Goal: Task Accomplishment & Management: Manage account settings

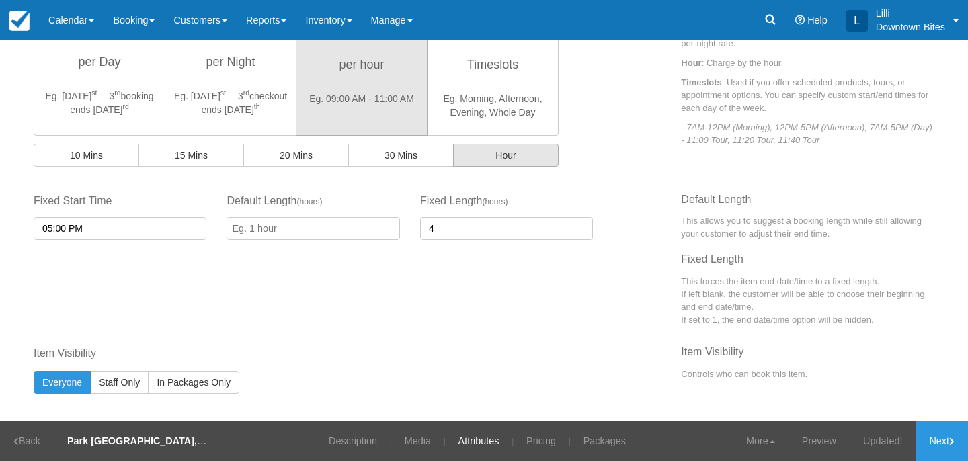
scroll to position [448, 0]
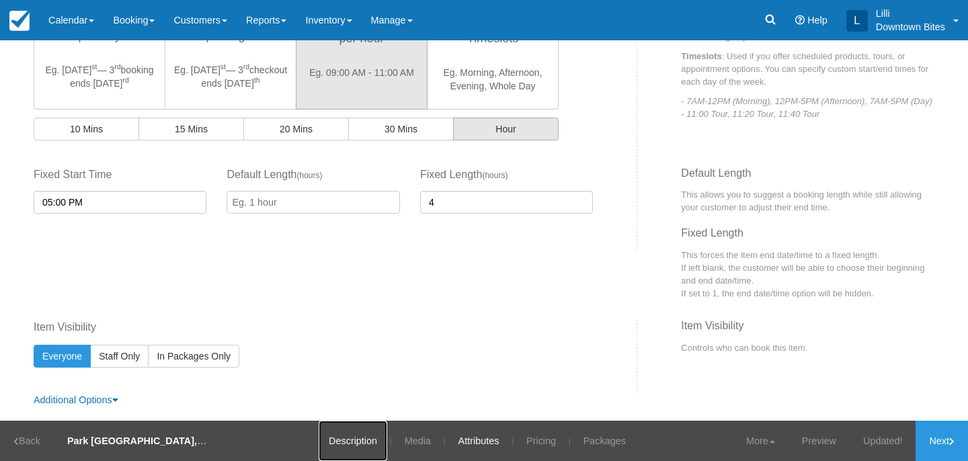
click at [352, 441] on link "Description" at bounding box center [353, 441] width 69 height 40
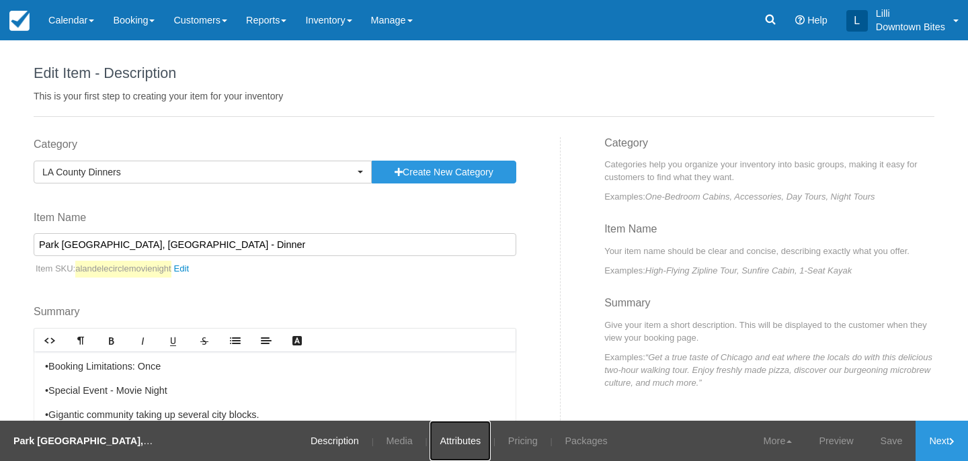
click at [466, 441] on link "Attributes" at bounding box center [459, 441] width 61 height 40
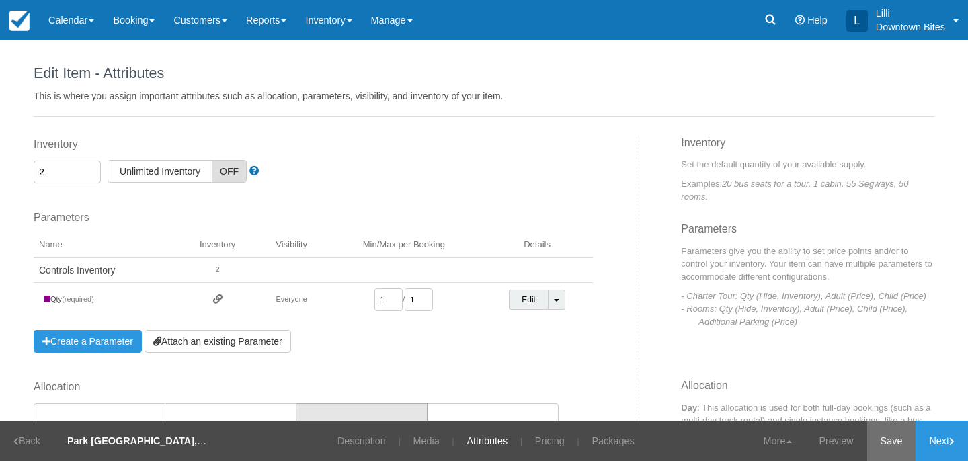
click at [898, 440] on link "Save" at bounding box center [891, 441] width 49 height 40
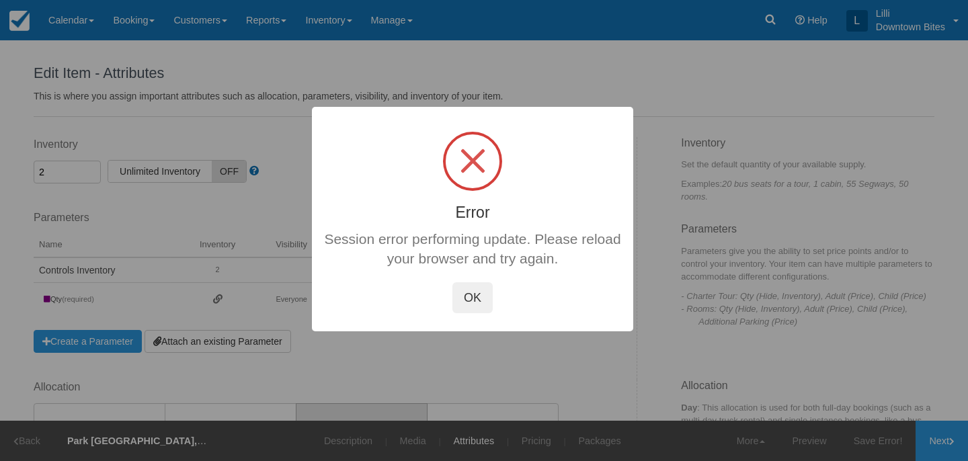
click at [471, 298] on button "OK" at bounding box center [472, 297] width 40 height 31
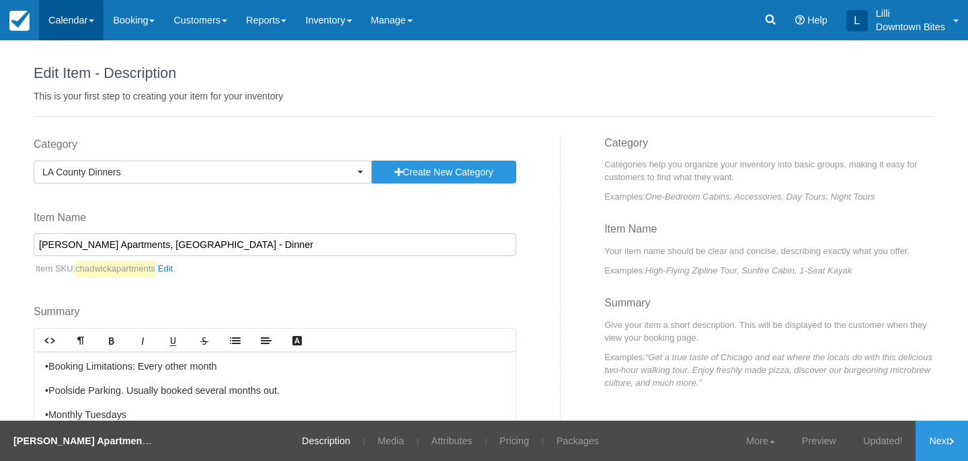
scroll to position [93, 0]
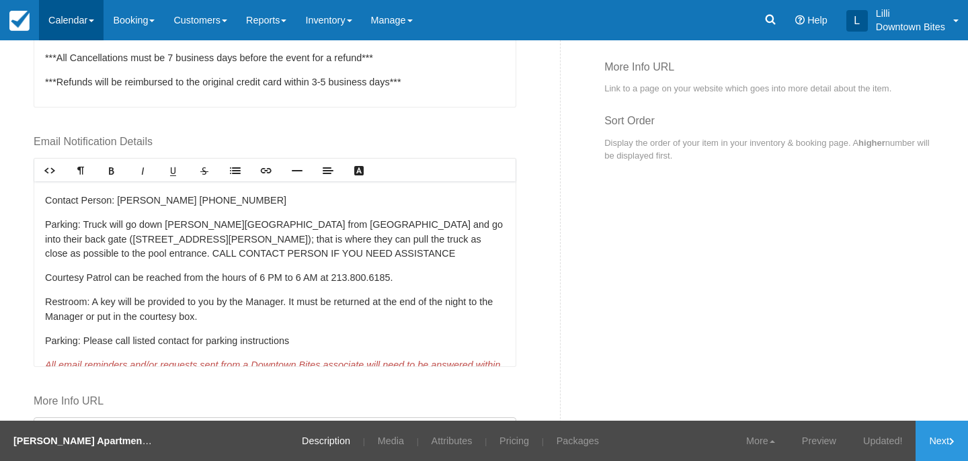
click at [77, 15] on link "Calendar" at bounding box center [71, 20] width 65 height 40
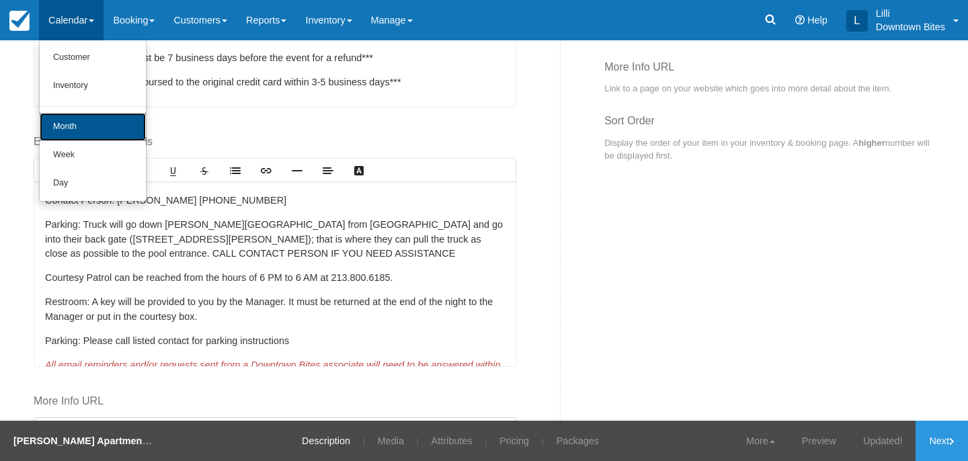
click at [79, 130] on link "Month" at bounding box center [93, 127] width 106 height 28
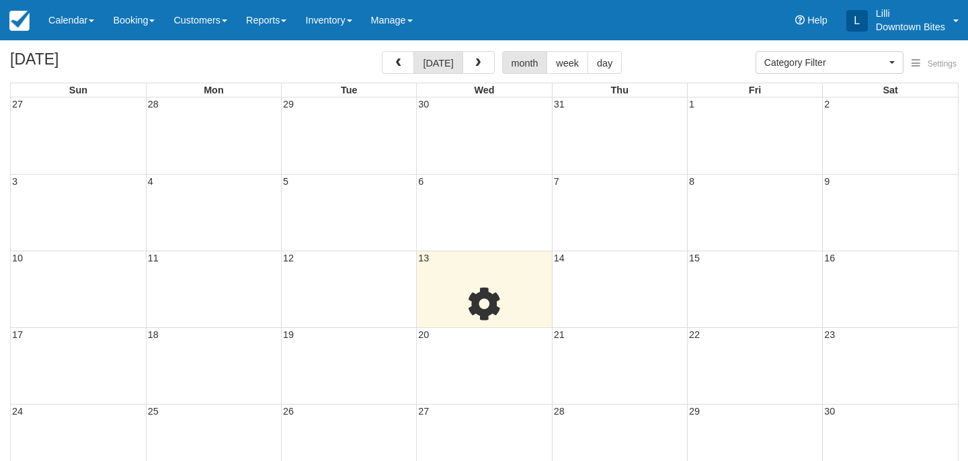
select select
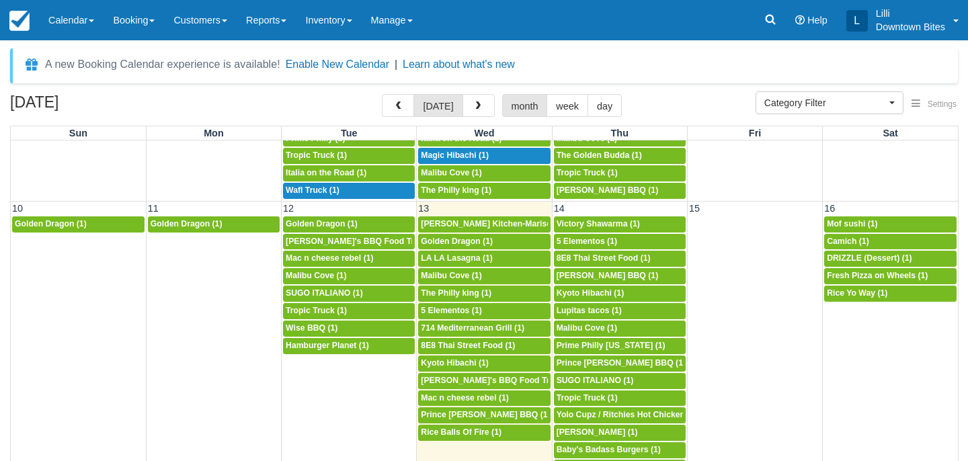
scroll to position [380, 0]
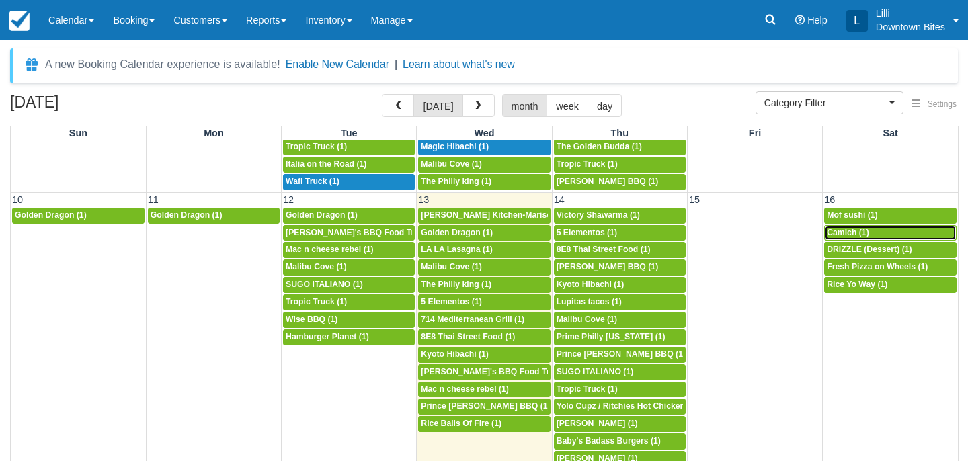
click at [873, 230] on div "5p Camich (1)" at bounding box center [890, 233] width 127 height 11
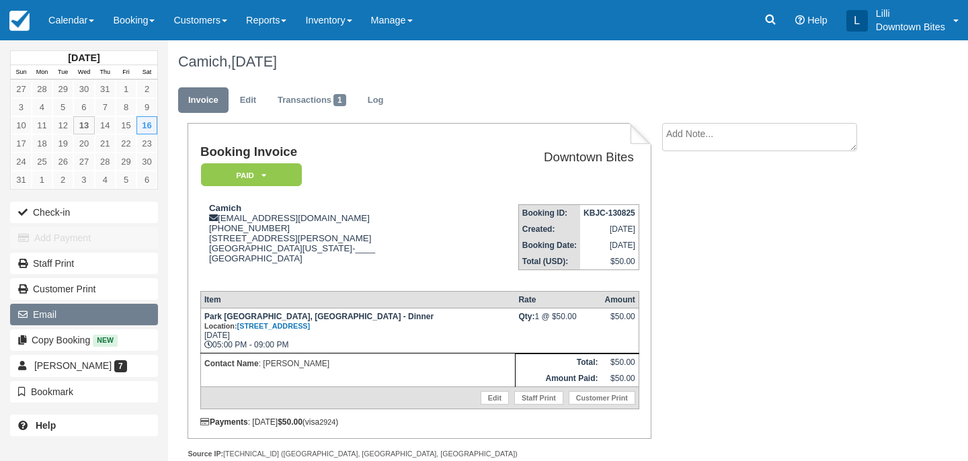
click at [106, 314] on button "Email" at bounding box center [84, 315] width 148 height 22
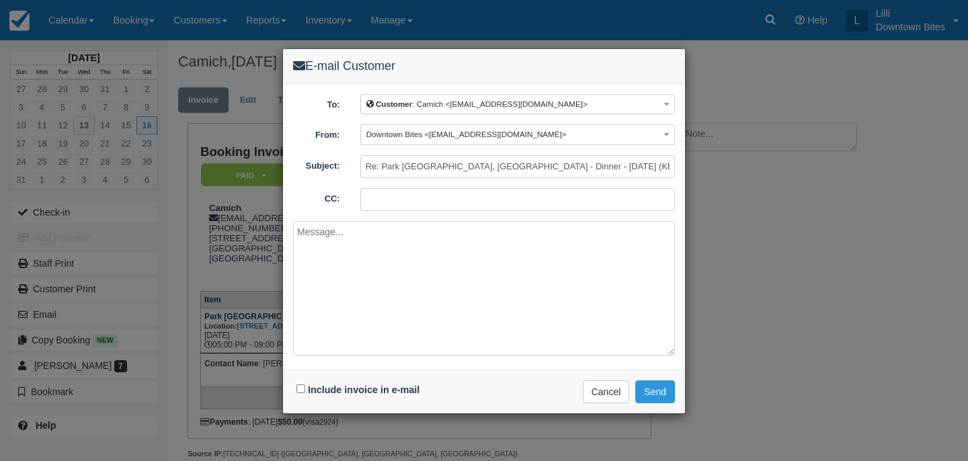
click at [373, 200] on input "CC:" at bounding box center [517, 199] width 314 height 23
type input "lilli@downtownbites.com"
click at [366, 165] on input "Re: Park La Brea, Los Angeles - Dinner - Sat Aug 16, 2025 (KBJC-130825)" at bounding box center [517, 166] width 314 height 23
type input "URGENT >>>Re: Park La Brea, Los Angeles - Dinner - Sat Aug 16, 2025 (KBJC-13082…"
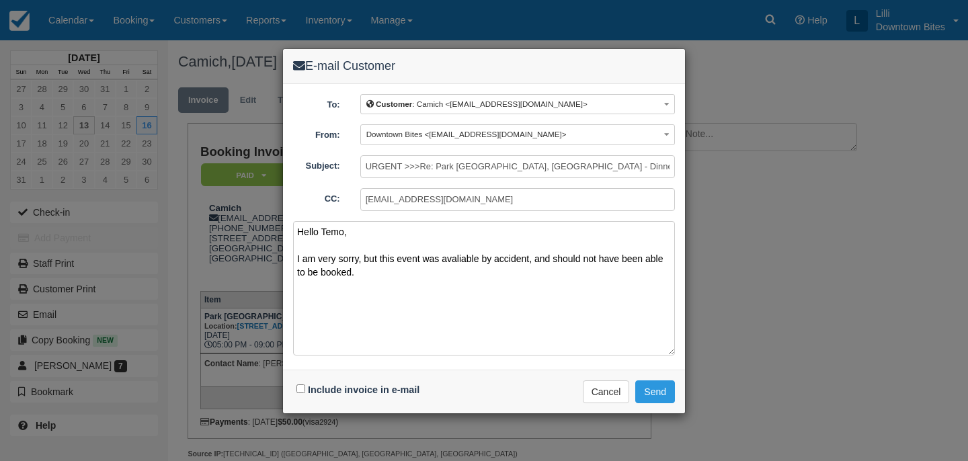
click at [451, 260] on textarea "Hello Temo, I am very sorry, but this event was avaliable by accident, and shou…" at bounding box center [484, 288] width 382 height 134
click at [348, 276] on textarea "Hello Temo, I am very sorry, but this event was available by accident, and shou…" at bounding box center [484, 288] width 382 height 134
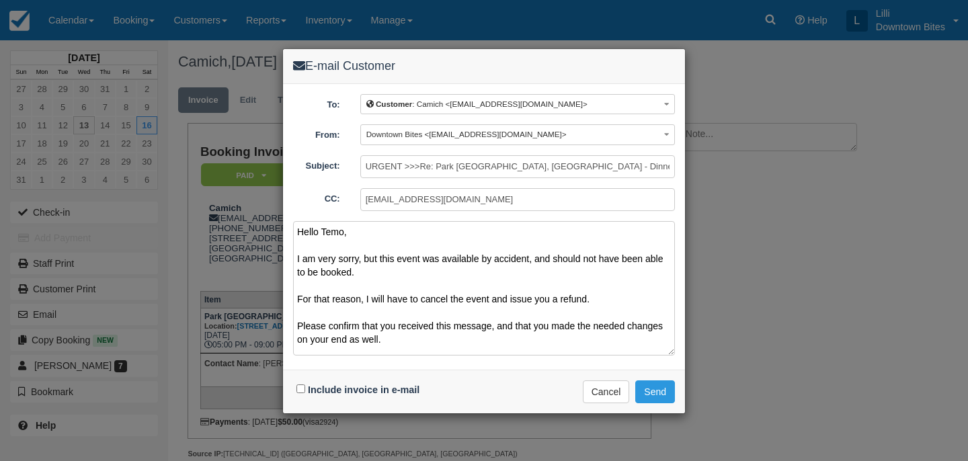
scroll to position [17, 0]
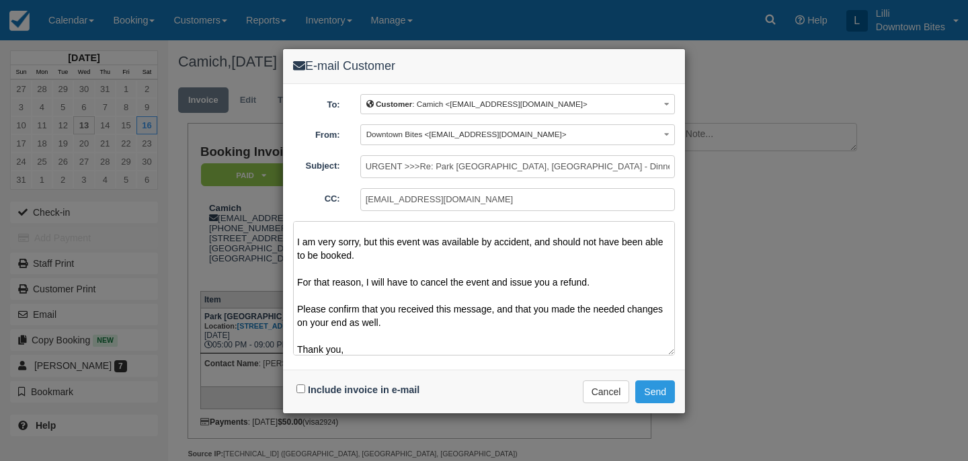
drag, startPoint x: 349, startPoint y: 349, endPoint x: 291, endPoint y: 245, distance: 118.9
click at [291, 245] on div "To: Customer : Camich <cafoodtruck@gmail.com> Customer : Camich <cafoodtruck@gm…" at bounding box center [484, 227] width 402 height 286
type textarea "Hello Temo, I am very sorry, but this event was available by accident, and shou…"
click at [300, 388] on input "Include invoice in e-mail" at bounding box center [300, 388] width 9 height 9
checkbox input "true"
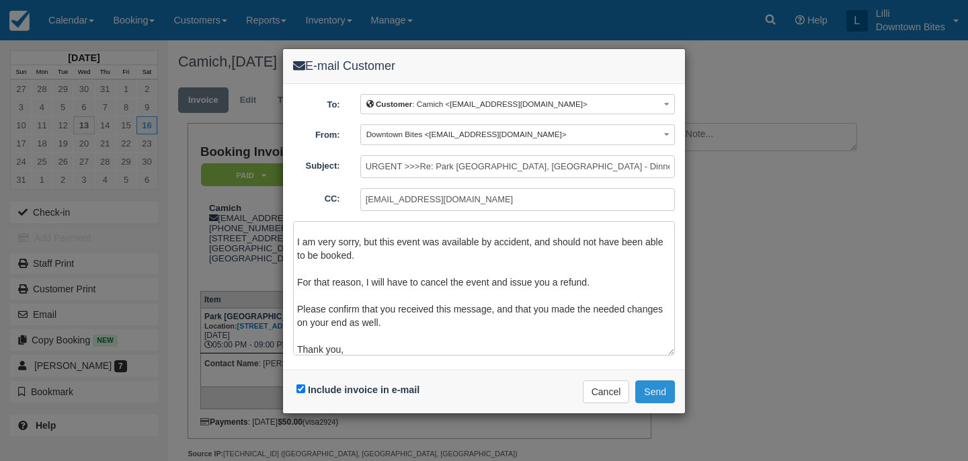
click at [653, 393] on button "Send" at bounding box center [655, 391] width 40 height 23
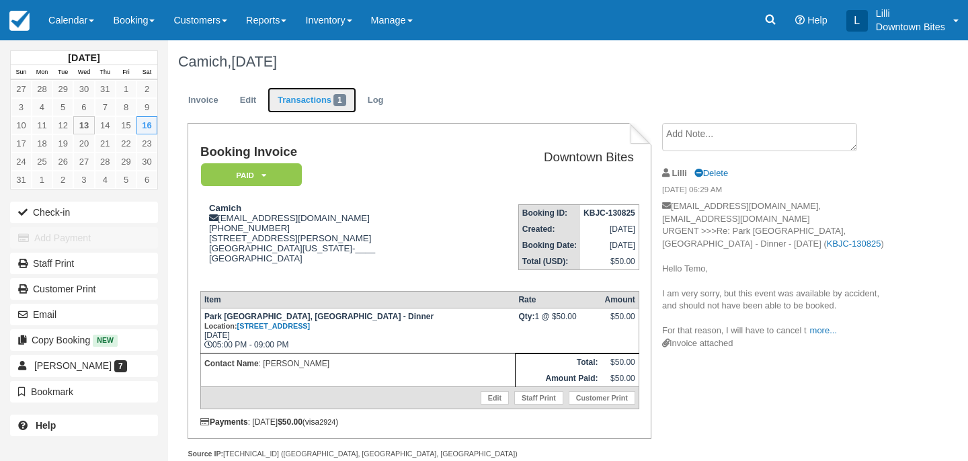
click at [312, 101] on link "Transactions 1" at bounding box center [311, 100] width 89 height 26
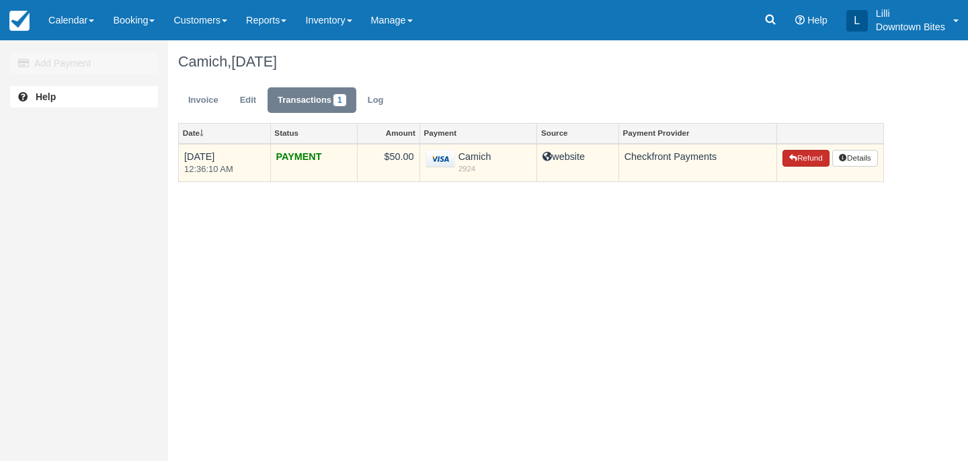
click at [807, 156] on button "Refund" at bounding box center [805, 158] width 47 height 17
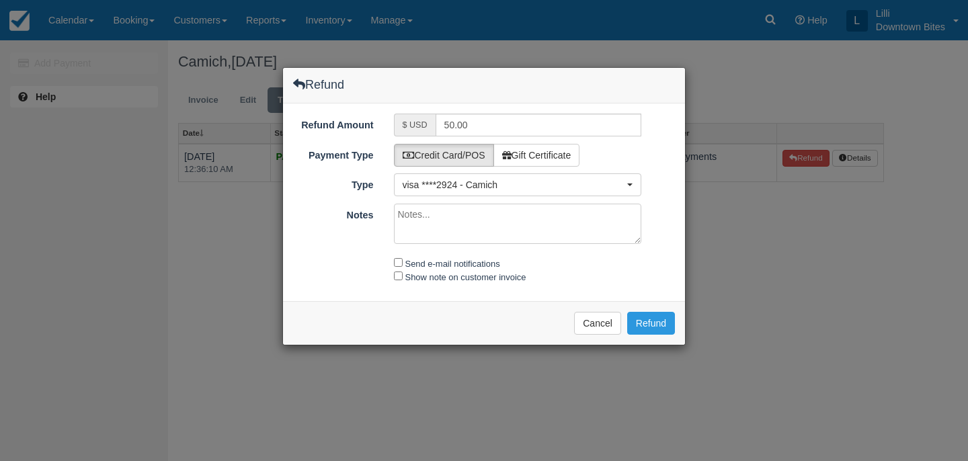
click at [506, 226] on textarea "Notes" at bounding box center [518, 224] width 248 height 40
paste textarea "I am very sorry, but this event was available by accident, and should not have …"
type textarea "I am very sorry, but this event was available by accident, and should not have …"
click at [396, 265] on input "Send e-mail notifications" at bounding box center [398, 262] width 9 height 9
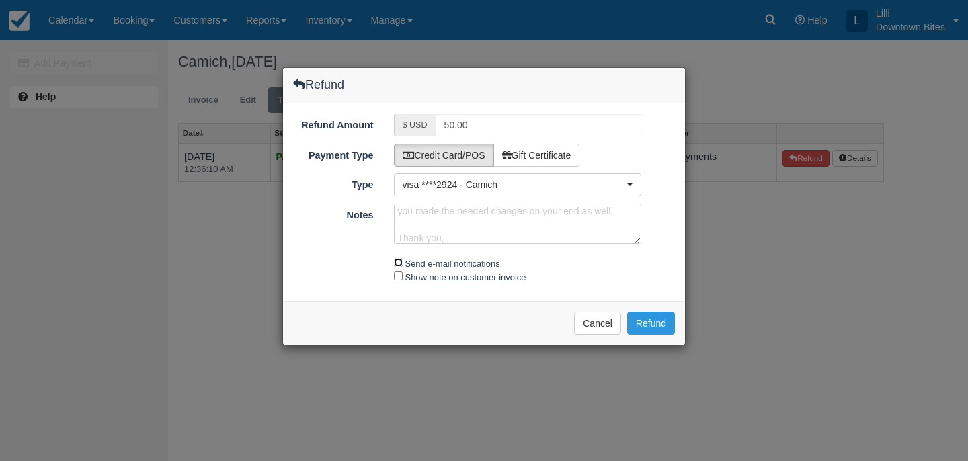
checkbox input "true"
click at [397, 276] on input "Show note on customer invoice" at bounding box center [398, 275] width 9 height 9
checkbox input "true"
click at [661, 325] on button "Refund" at bounding box center [651, 323] width 48 height 23
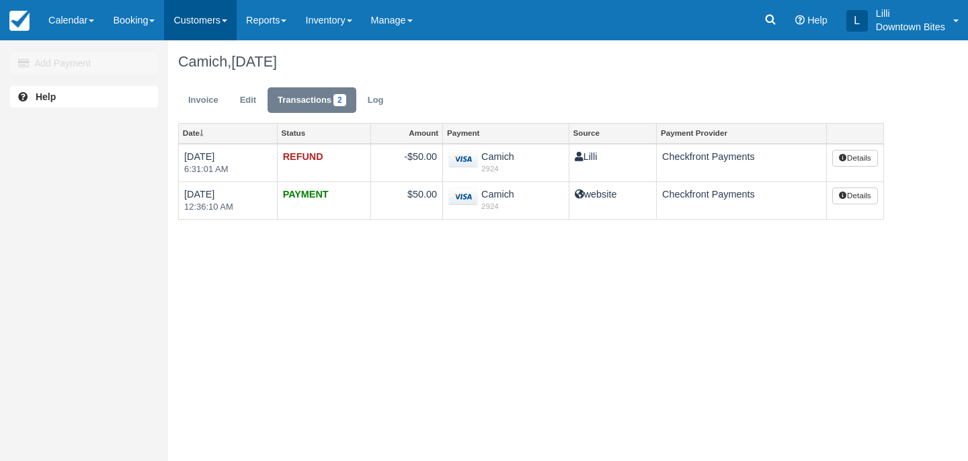
click at [214, 19] on link "Customers" at bounding box center [200, 20] width 73 height 40
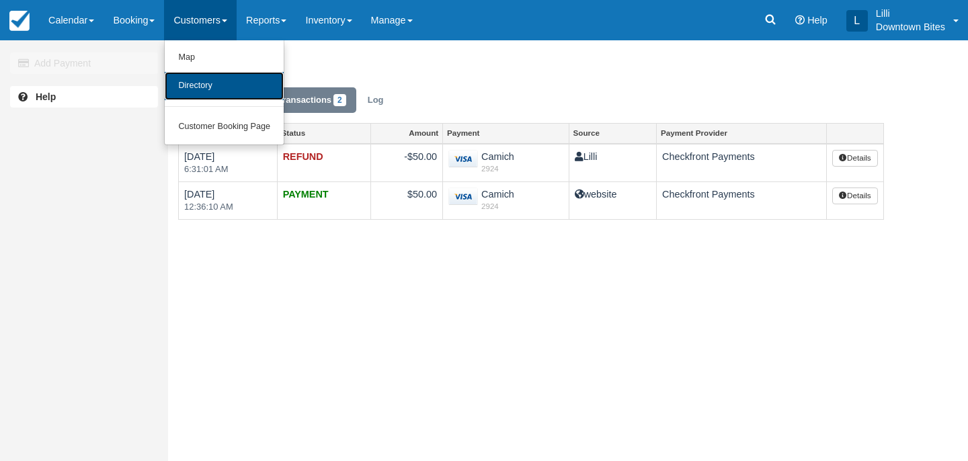
click at [217, 90] on link "Directory" at bounding box center [224, 86] width 119 height 28
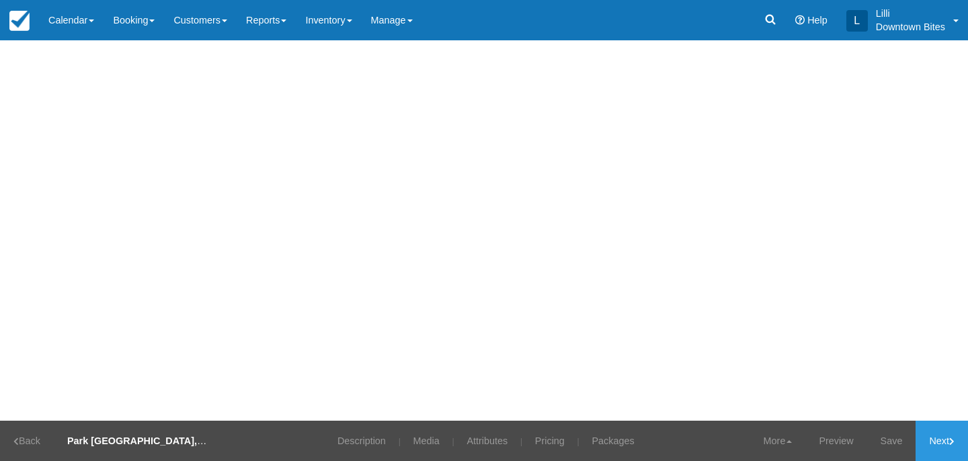
type input "05:00 PM"
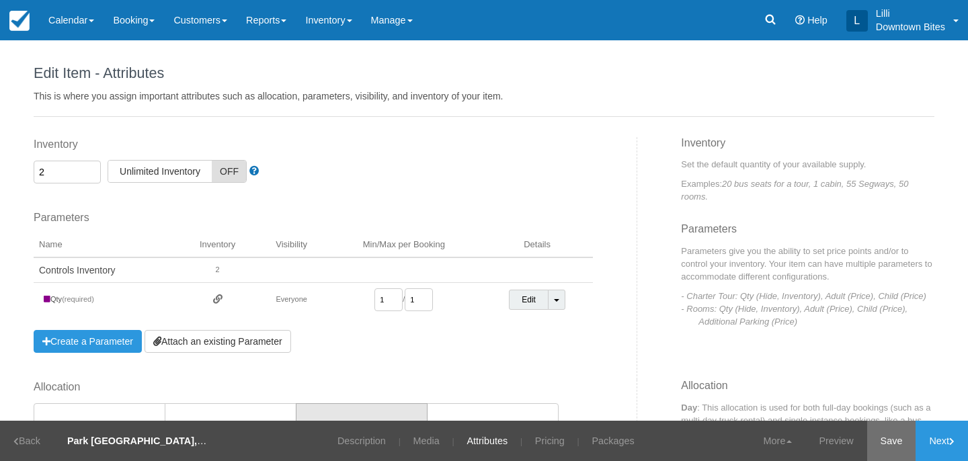
click at [890, 437] on link "Save" at bounding box center [891, 441] width 49 height 40
click at [890, 437] on link "Updated!" at bounding box center [882, 441] width 66 height 40
click at [224, 17] on link "Customers" at bounding box center [200, 20] width 73 height 40
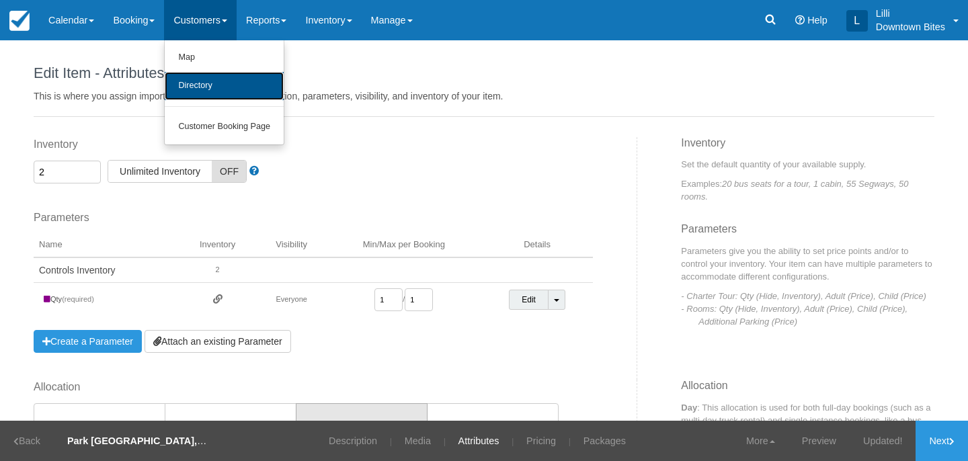
click at [224, 86] on link "Directory" at bounding box center [224, 86] width 119 height 28
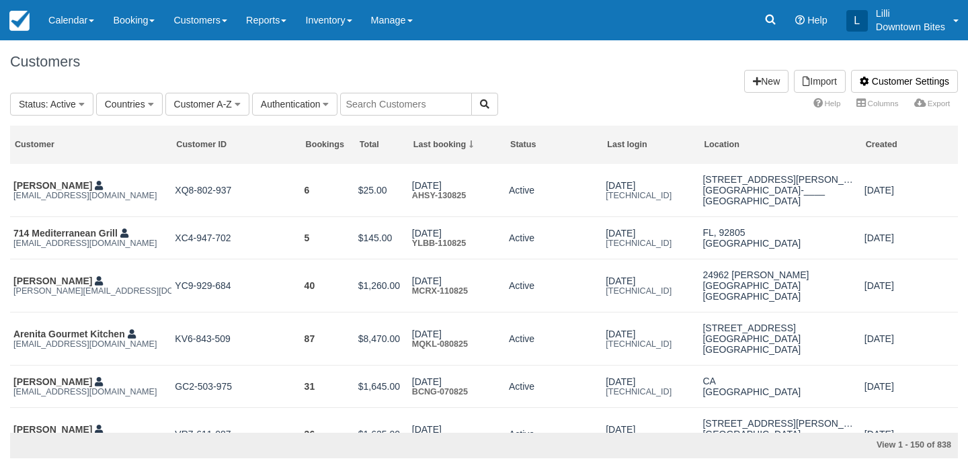
click at [367, 107] on input "text" at bounding box center [406, 104] width 132 height 23
type input "lil"
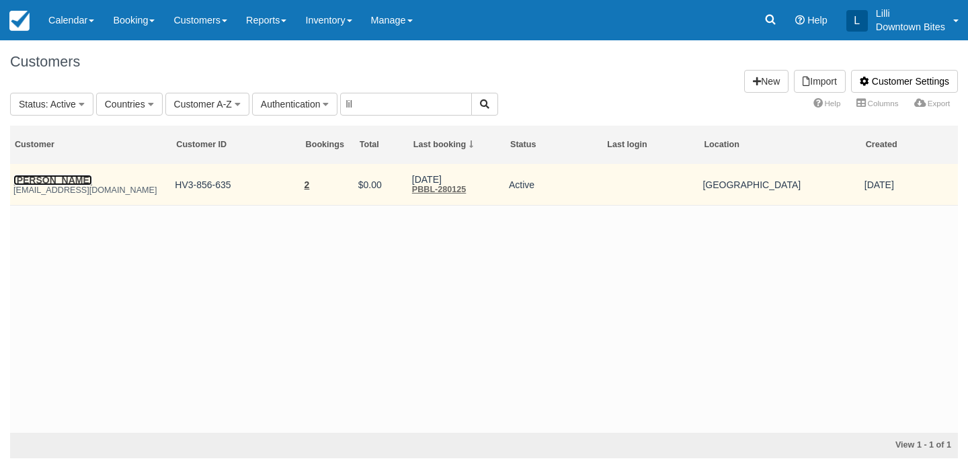
click at [75, 181] on link "[PERSON_NAME]" at bounding box center [52, 180] width 79 height 11
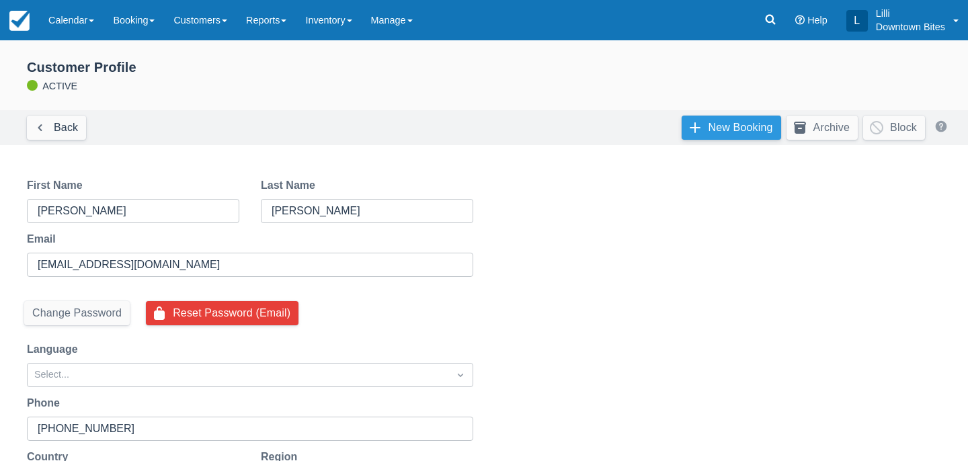
click at [752, 122] on link "New Booking" at bounding box center [730, 128] width 99 height 24
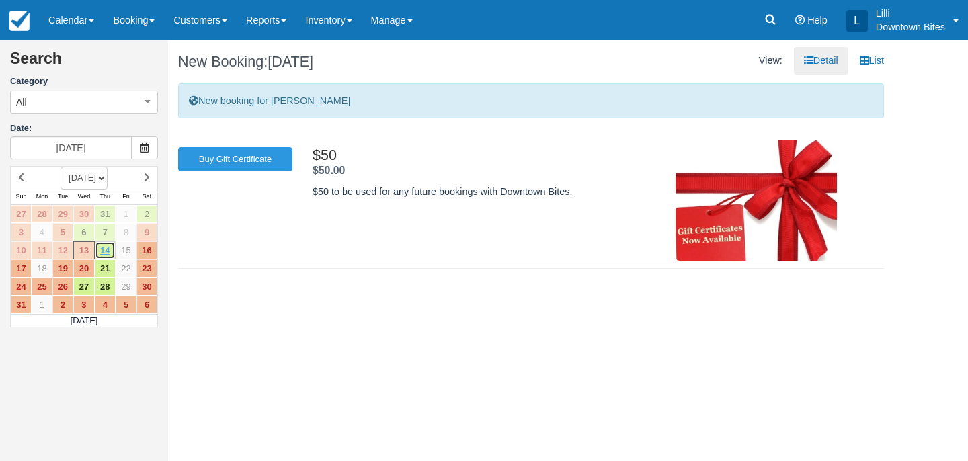
click at [110, 252] on link "14" at bounding box center [105, 250] width 21 height 18
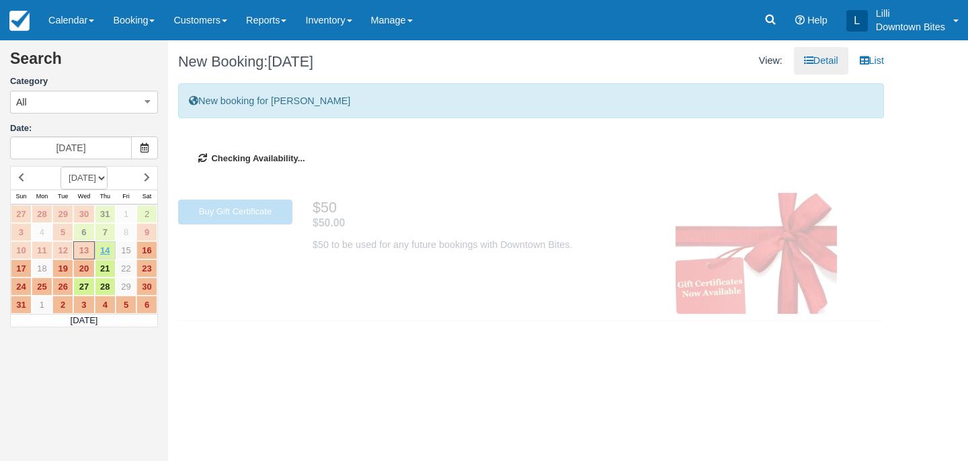
type input "08/14/25"
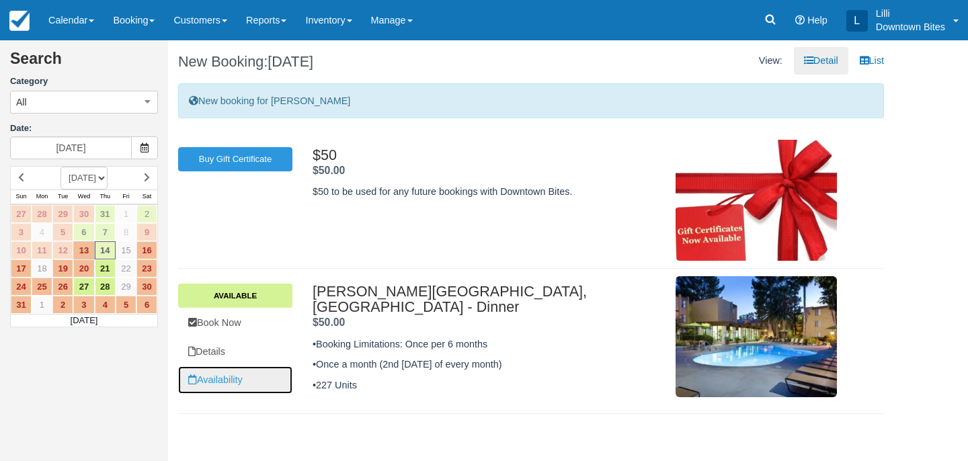
click at [224, 382] on link "Availability" at bounding box center [235, 380] width 114 height 28
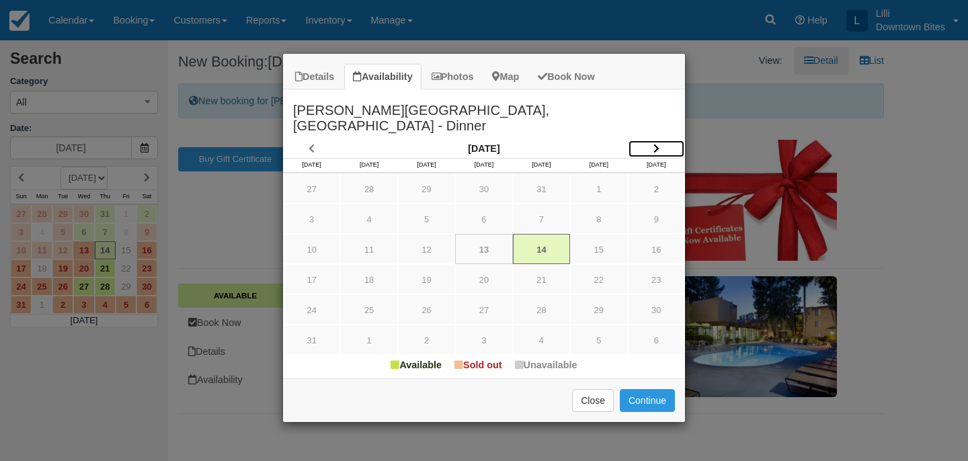
click at [657, 144] on icon "Item Modal" at bounding box center [656, 148] width 6 height 9
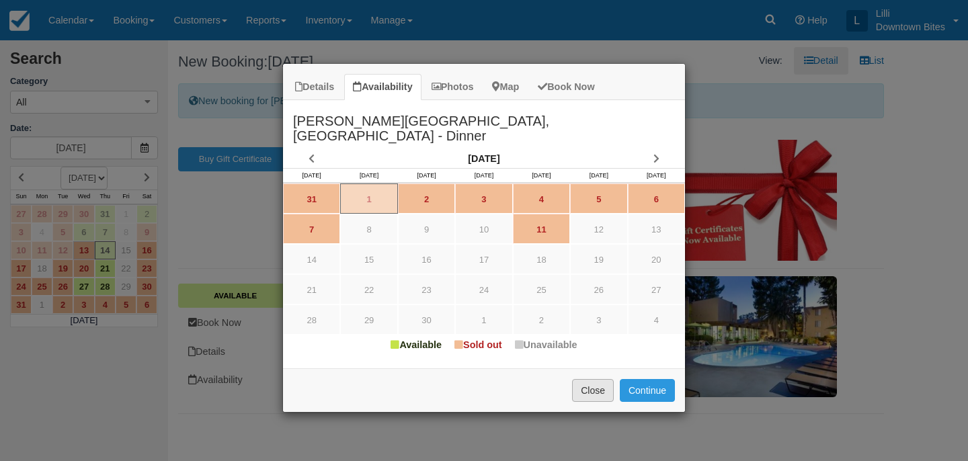
click at [601, 379] on button "Close" at bounding box center [593, 390] width 42 height 23
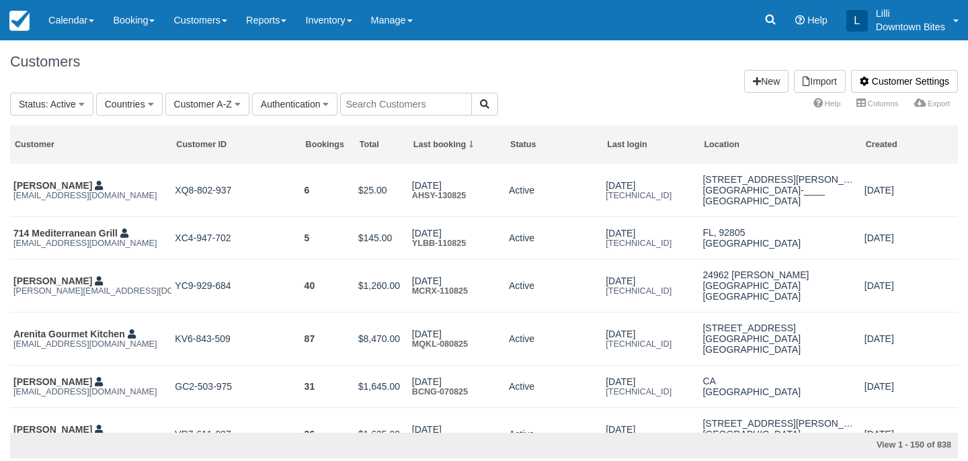
click at [373, 99] on input "text" at bounding box center [406, 104] width 132 height 23
type input "lilli"
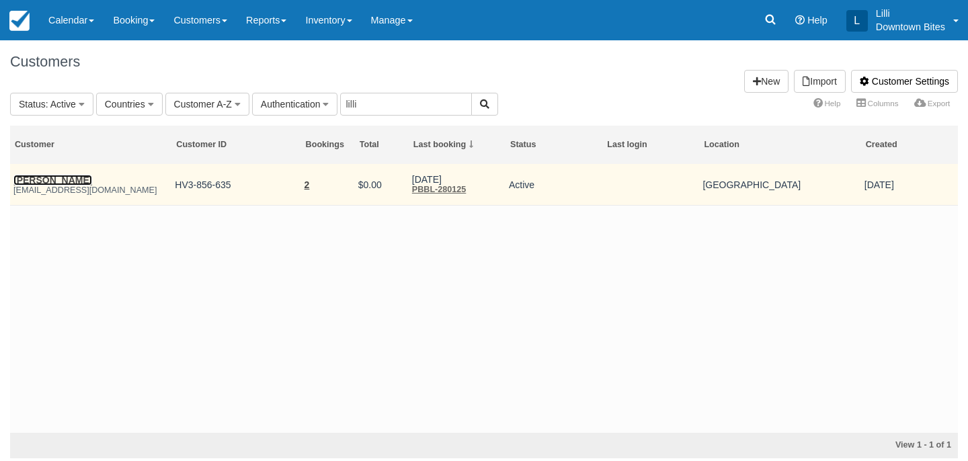
click at [50, 183] on link "James Mcintosh" at bounding box center [52, 180] width 79 height 11
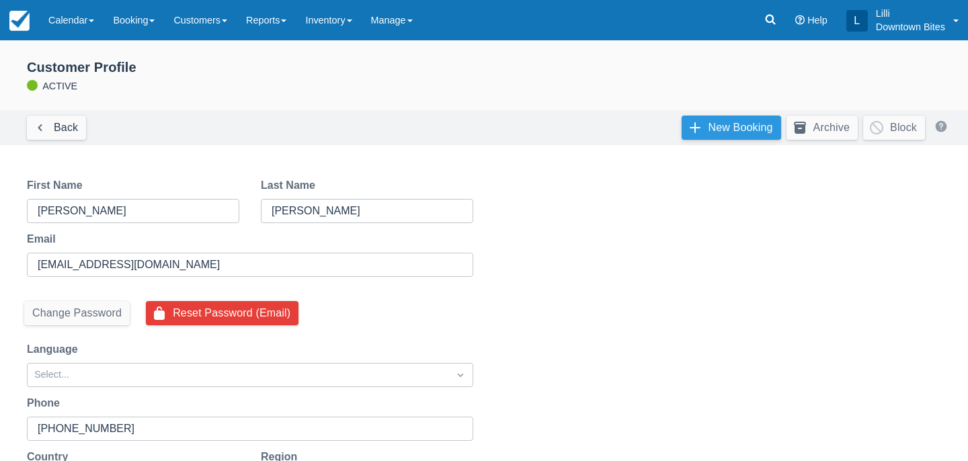
click at [751, 126] on link "New Booking" at bounding box center [730, 128] width 99 height 24
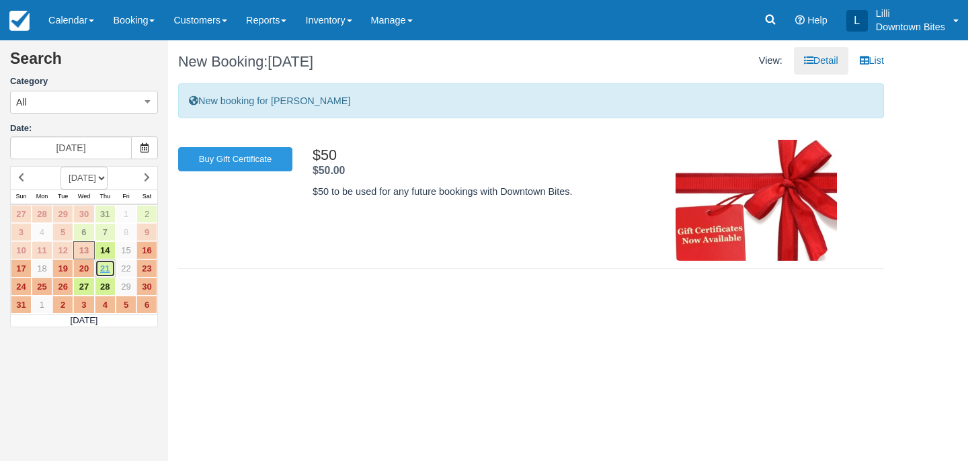
click at [106, 272] on link "21" at bounding box center [105, 268] width 21 height 18
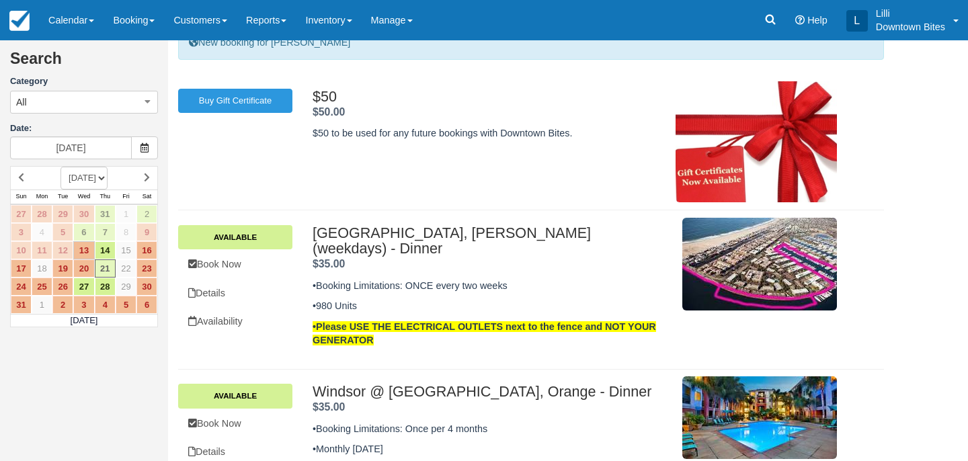
scroll to position [107, 0]
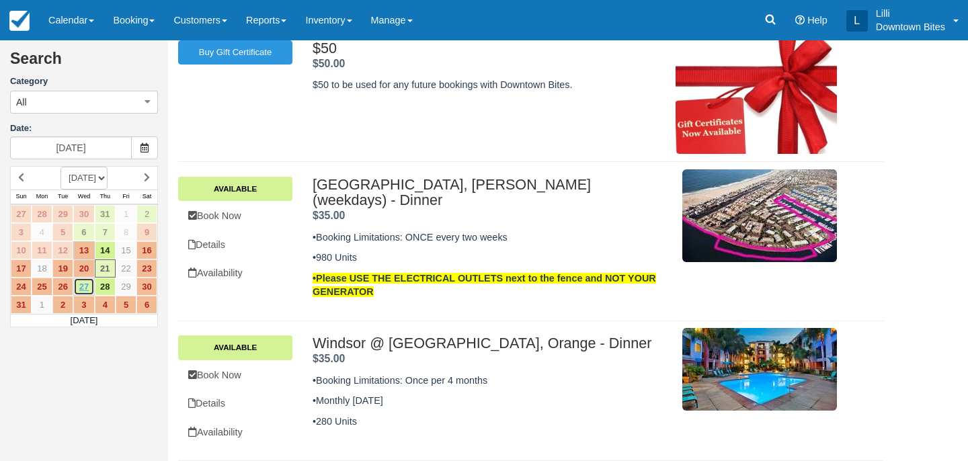
click at [81, 291] on link "27" at bounding box center [83, 287] width 21 height 18
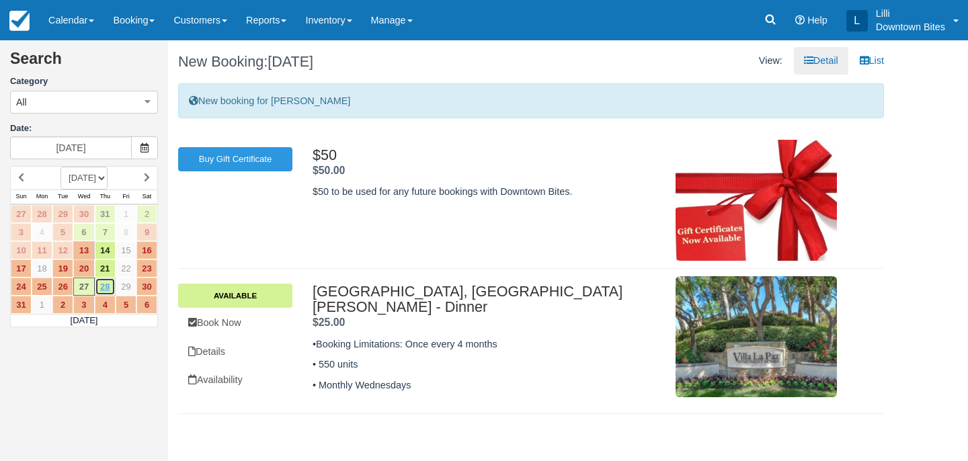
click at [101, 292] on link "28" at bounding box center [105, 287] width 21 height 18
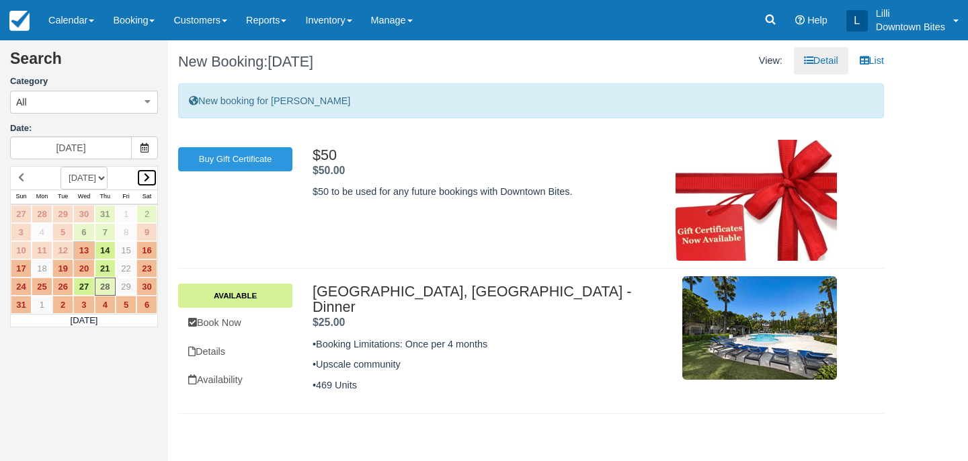
click at [149, 173] on icon at bounding box center [147, 177] width 6 height 9
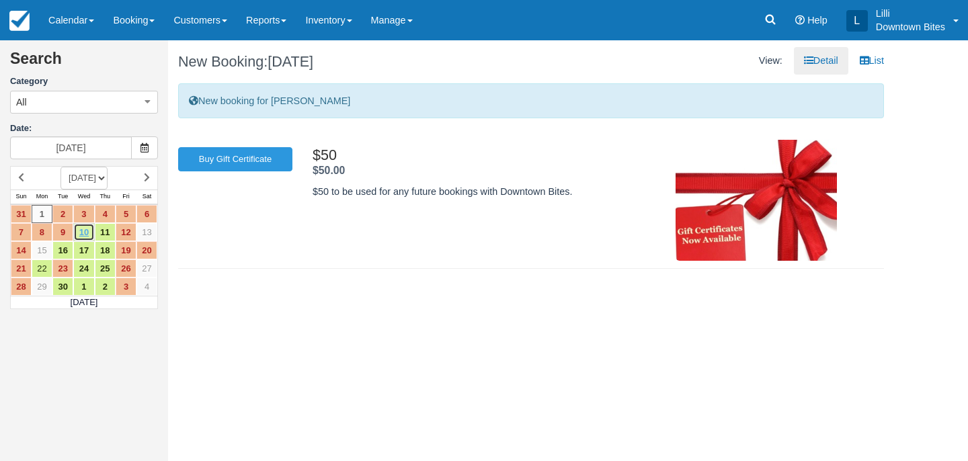
click at [85, 233] on link "10" at bounding box center [83, 232] width 21 height 18
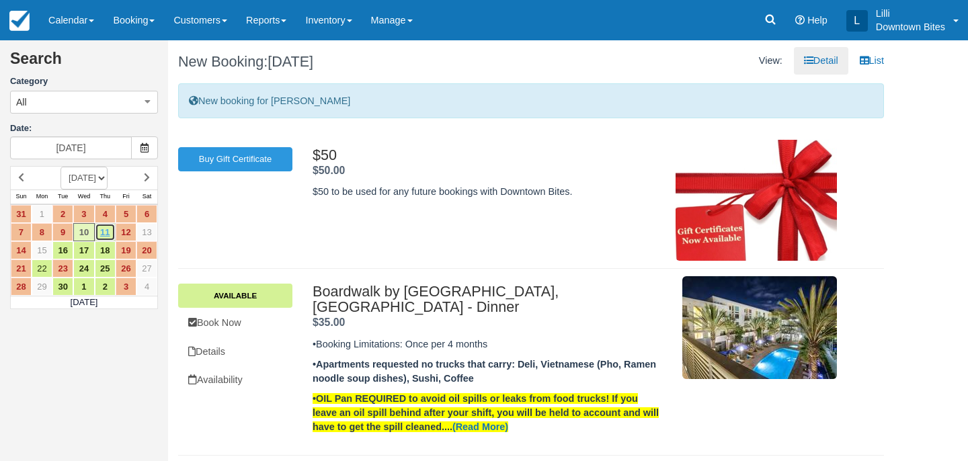
click at [112, 232] on link "11" at bounding box center [105, 232] width 21 height 18
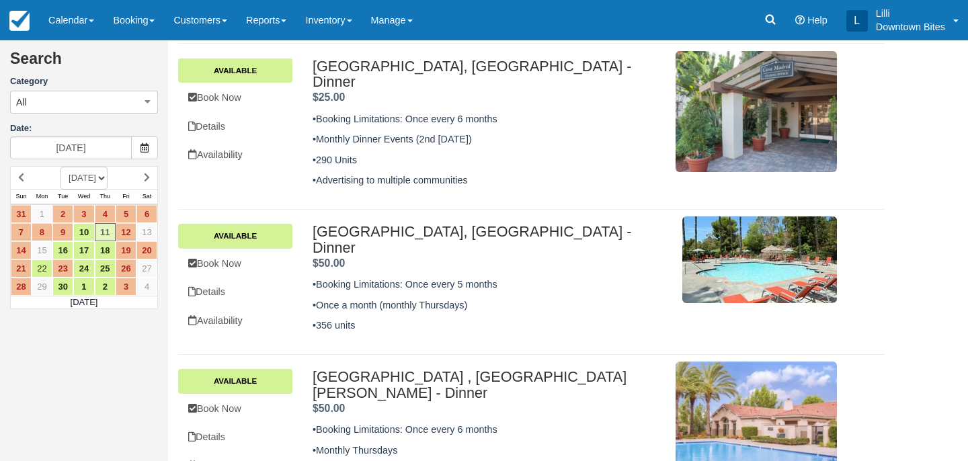
scroll to position [237, 0]
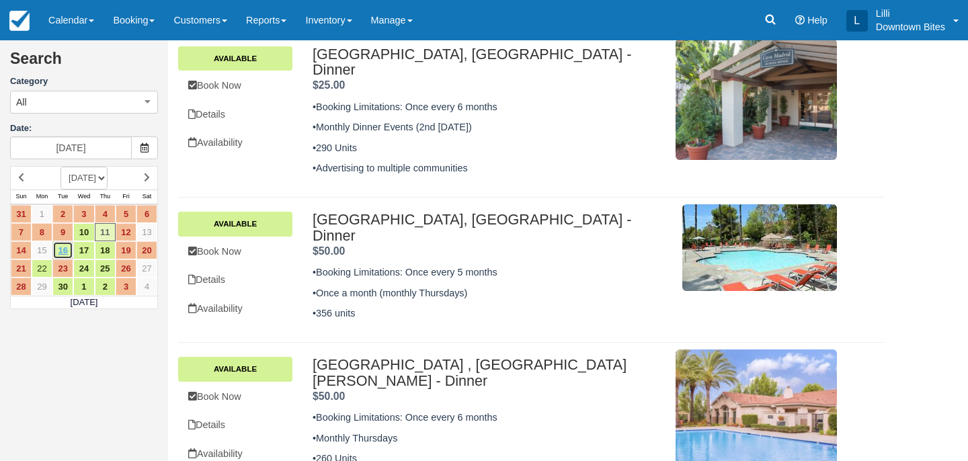
click at [65, 251] on link "16" at bounding box center [62, 250] width 21 height 18
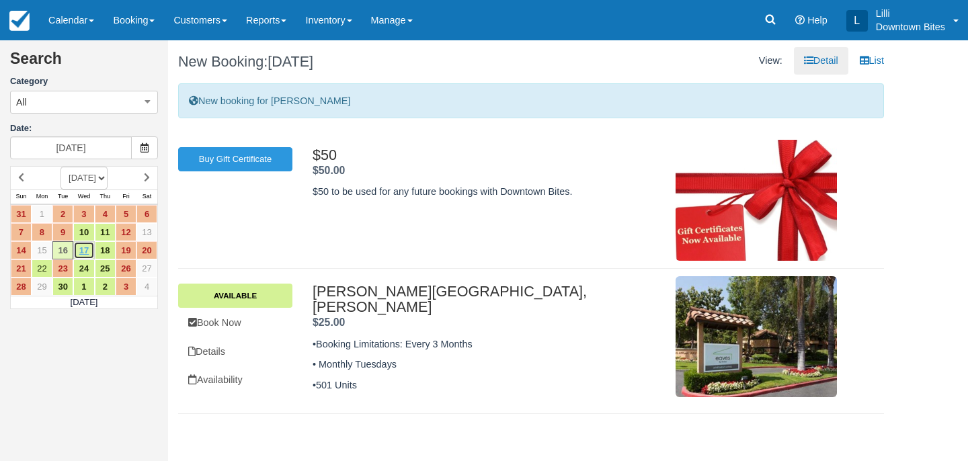
click at [88, 252] on link "17" at bounding box center [83, 250] width 21 height 18
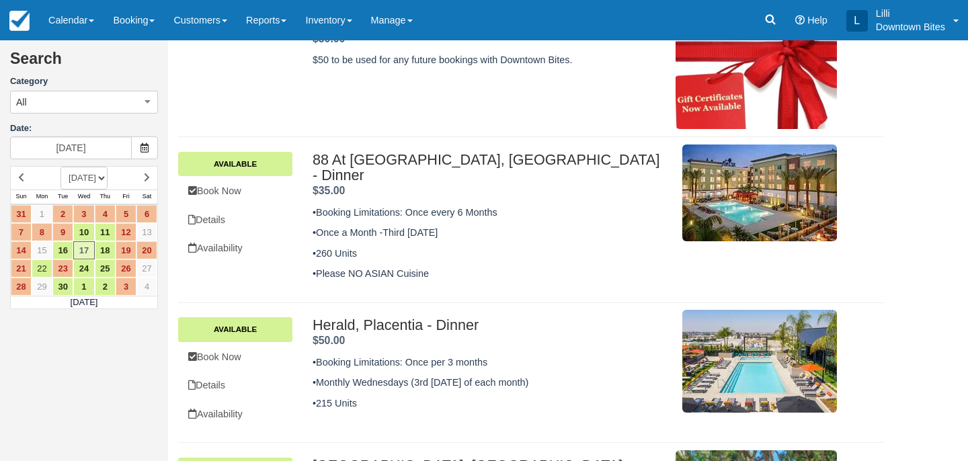
scroll to position [237, 0]
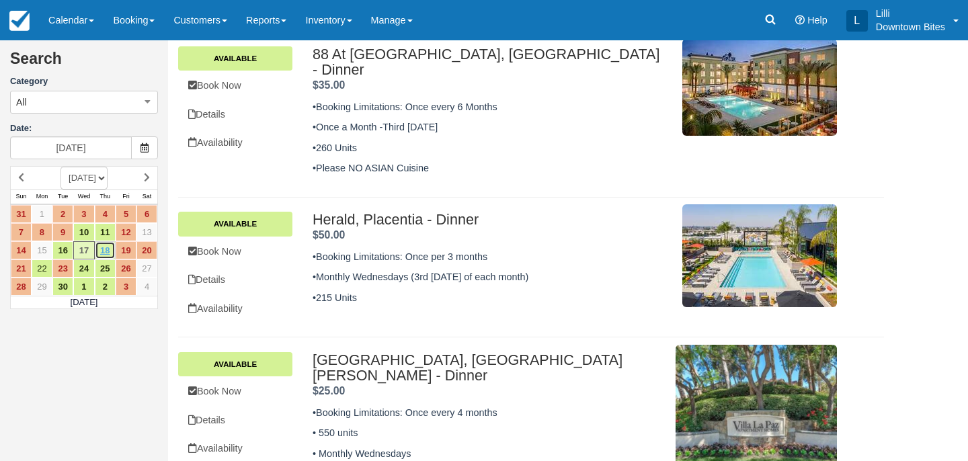
click at [105, 255] on link "18" at bounding box center [105, 250] width 21 height 18
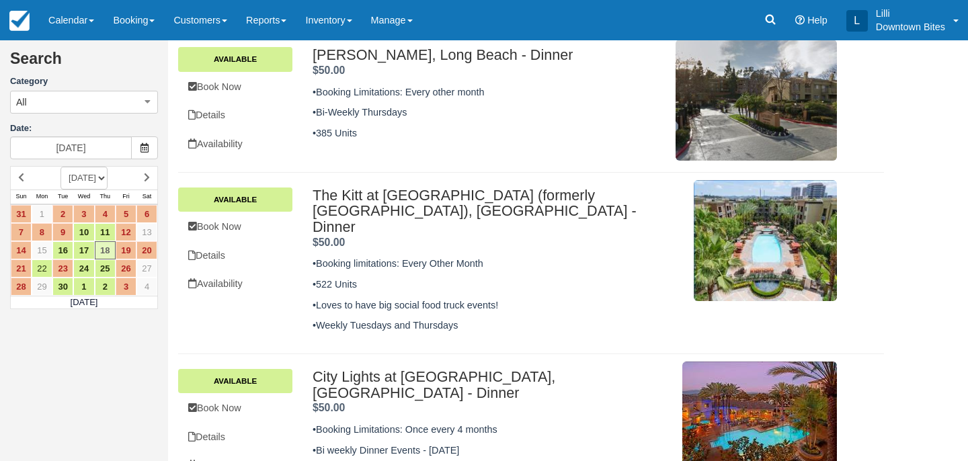
scroll to position [403, 0]
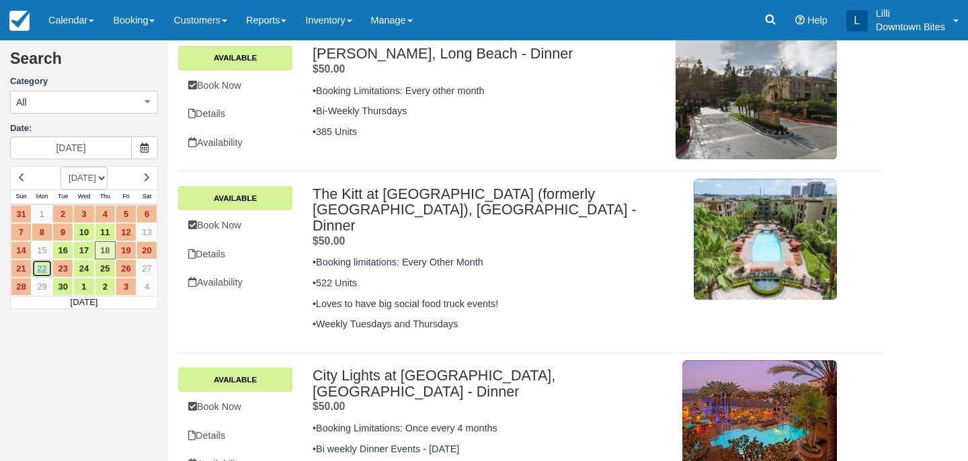
click at [38, 273] on link "22" at bounding box center [42, 268] width 21 height 18
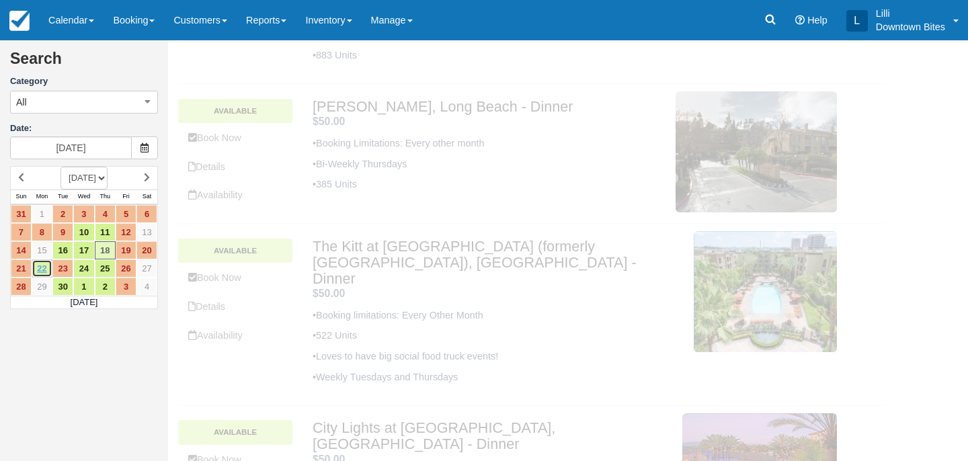
scroll to position [0, 0]
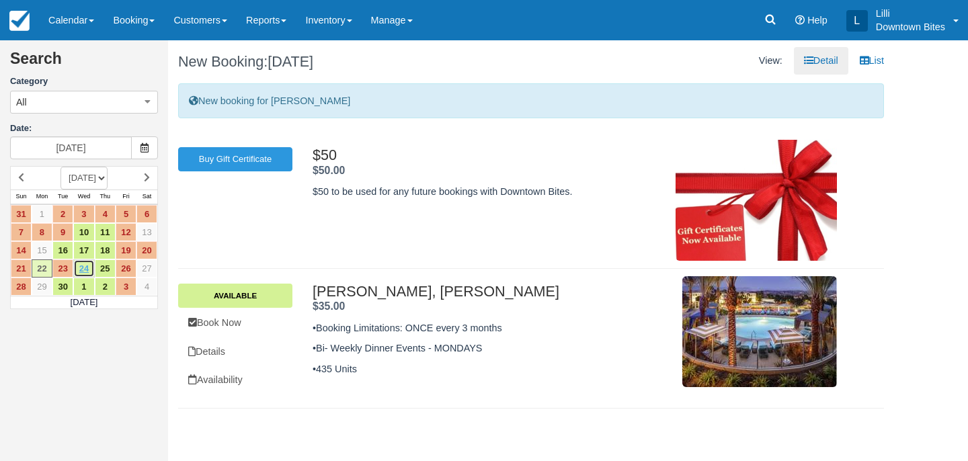
click at [90, 270] on link "24" at bounding box center [83, 268] width 21 height 18
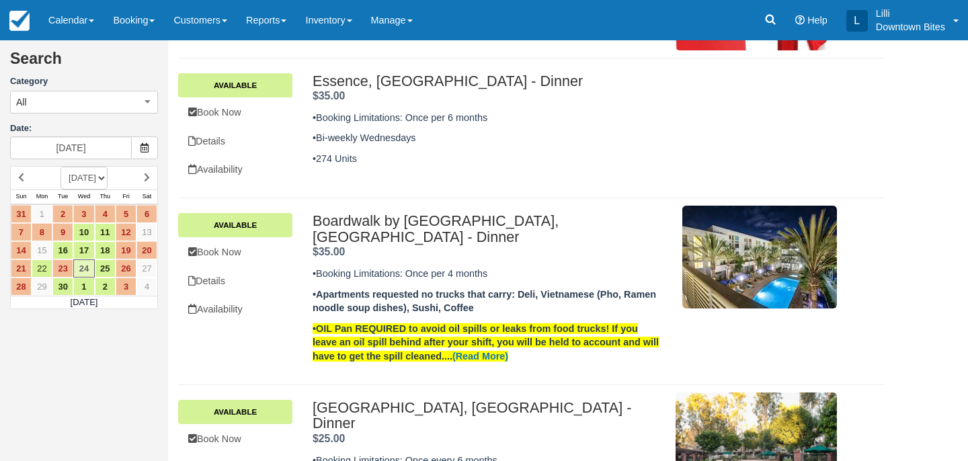
scroll to position [207, 0]
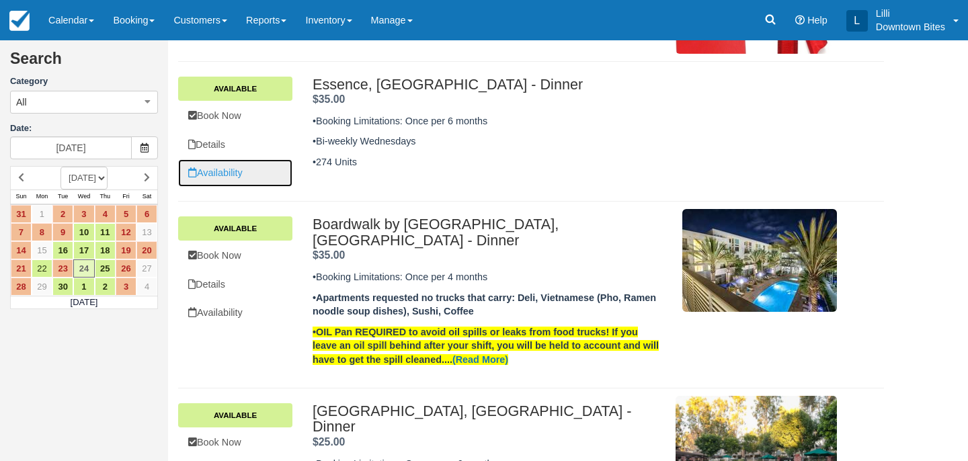
click at [247, 169] on link "Availability" at bounding box center [235, 173] width 114 height 28
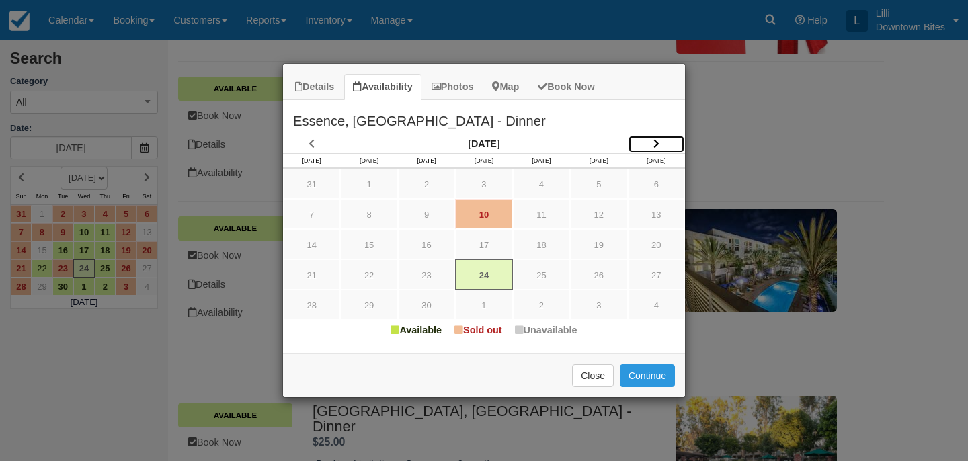
click at [658, 141] on icon "Item Modal" at bounding box center [656, 143] width 6 height 9
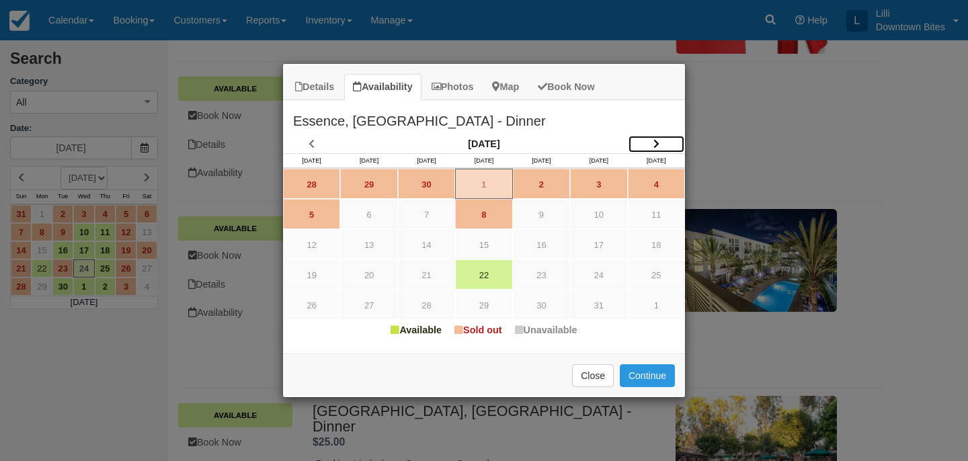
click at [655, 142] on icon "Item Modal" at bounding box center [656, 143] width 6 height 9
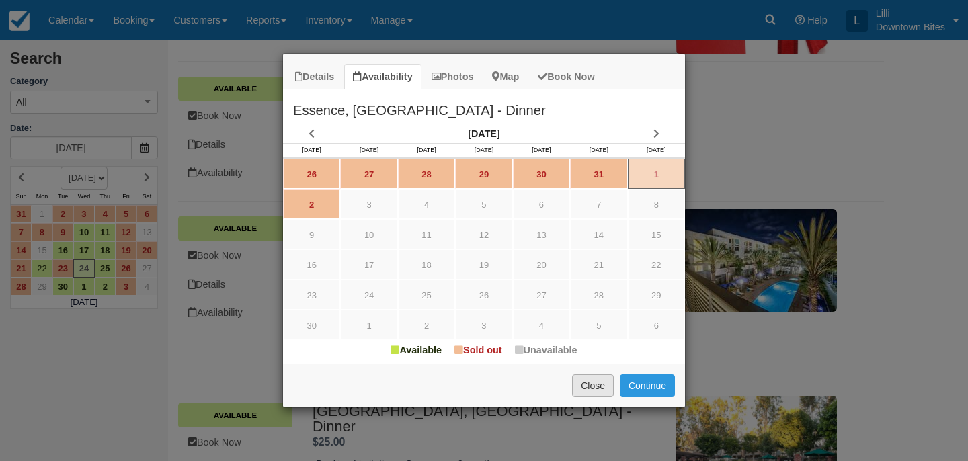
click at [589, 386] on button "Close" at bounding box center [593, 385] width 42 height 23
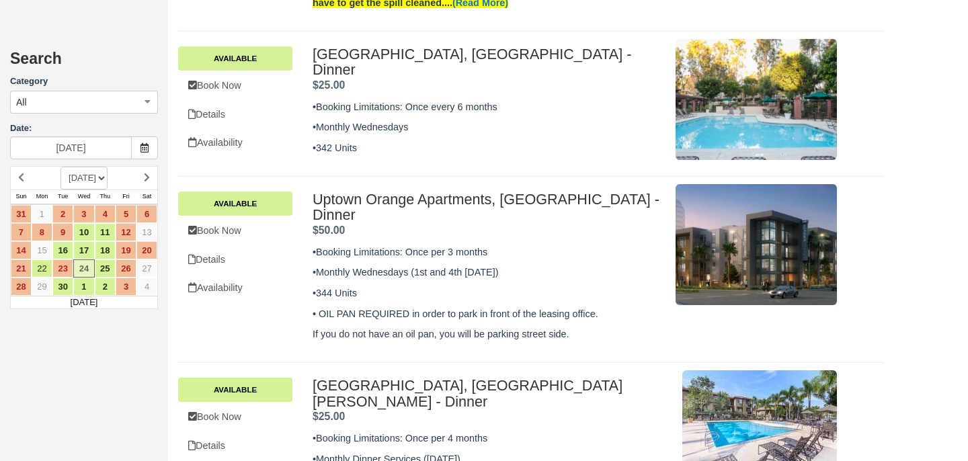
scroll to position [569, 0]
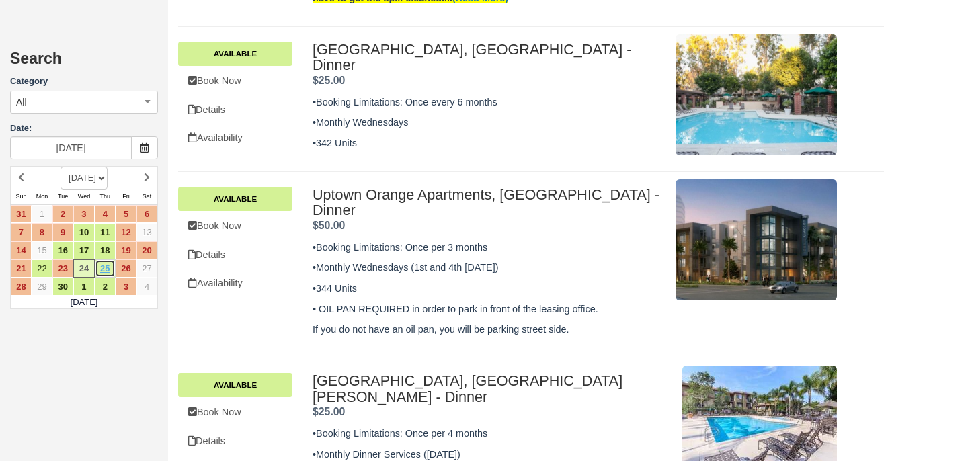
click at [111, 271] on link "25" at bounding box center [105, 268] width 21 height 18
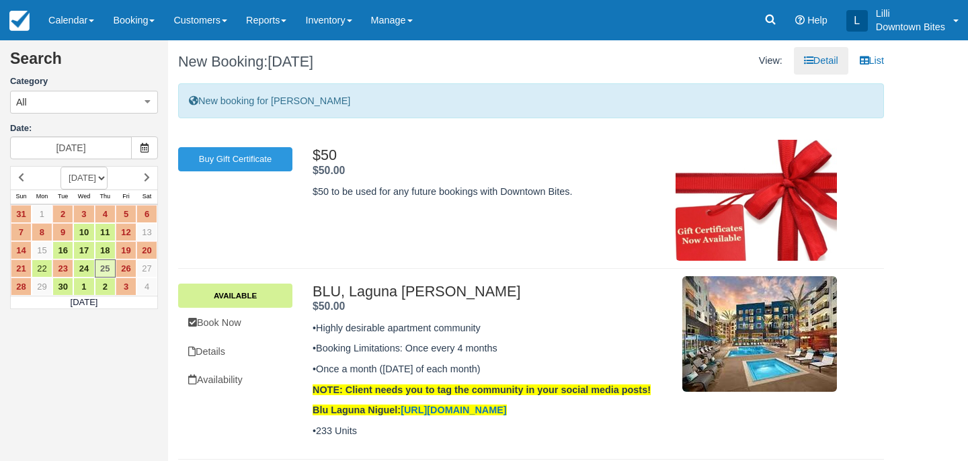
click at [65, 296] on td "Thursday September 25" at bounding box center [84, 302] width 147 height 13
click at [64, 288] on link "30" at bounding box center [62, 287] width 21 height 18
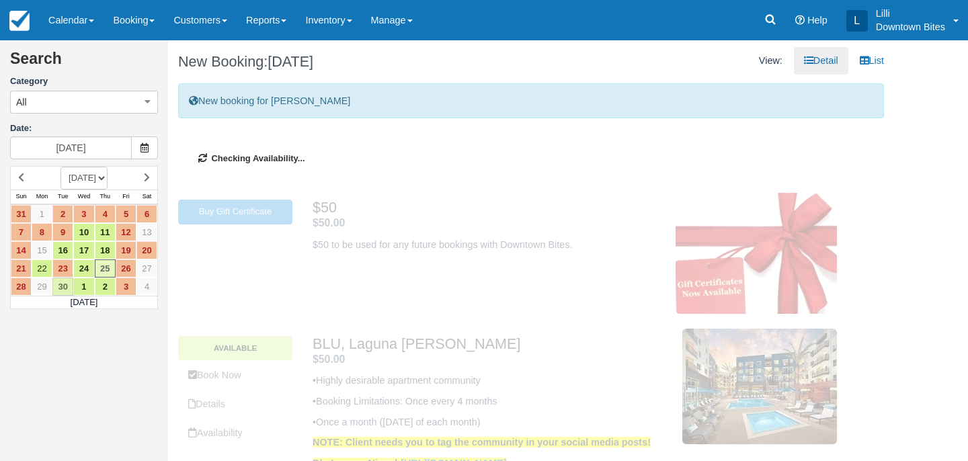
type input "09/30/25"
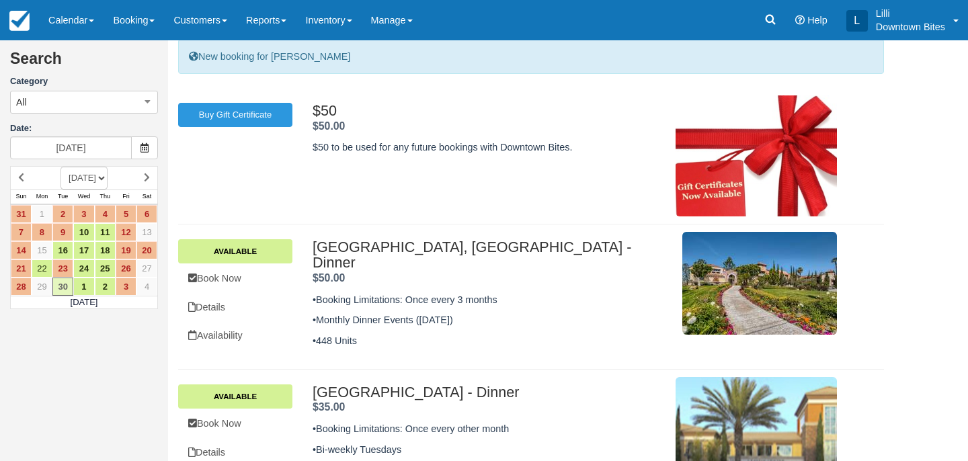
scroll to position [87, 0]
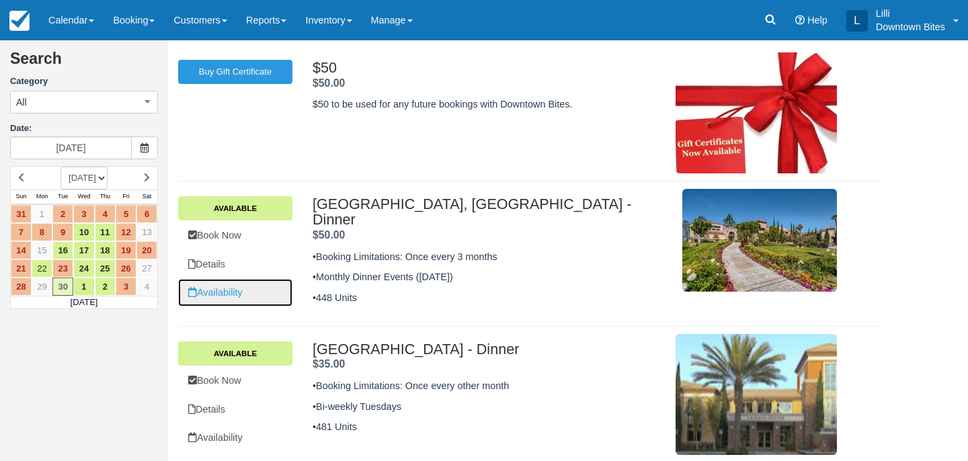
click at [235, 292] on link "Availability" at bounding box center [235, 293] width 114 height 28
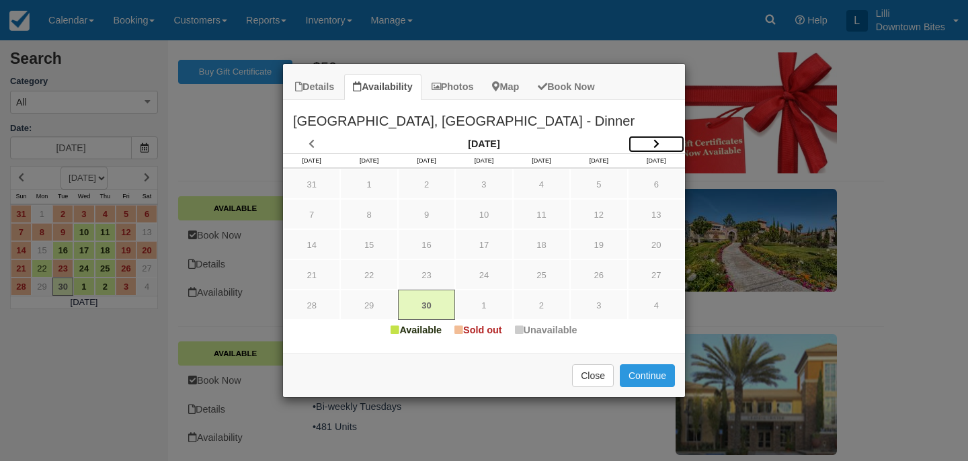
click at [661, 140] on link "Item Modal" at bounding box center [656, 144] width 57 height 18
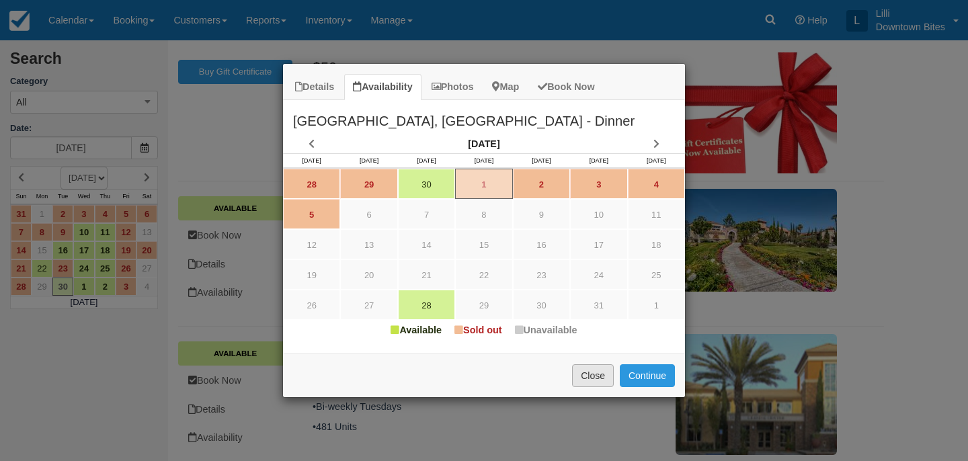
click at [591, 380] on button "Close" at bounding box center [593, 375] width 42 height 23
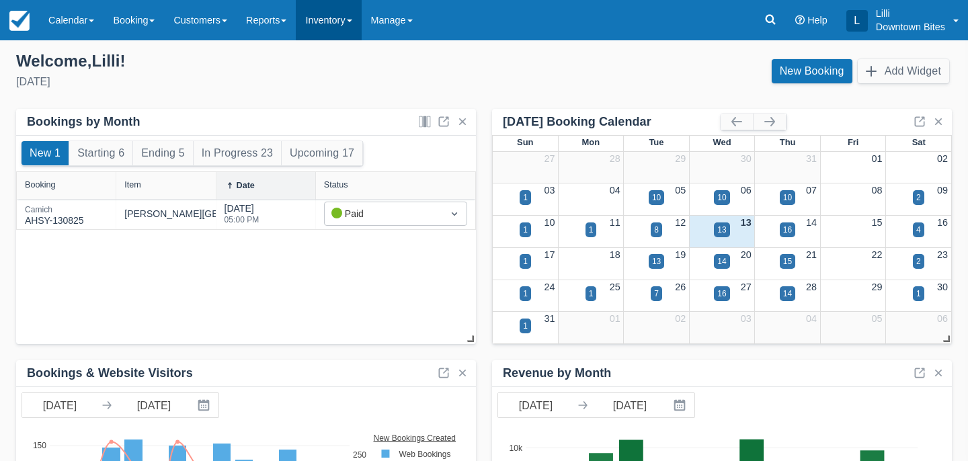
click at [340, 13] on link "Inventory" at bounding box center [328, 20] width 65 height 40
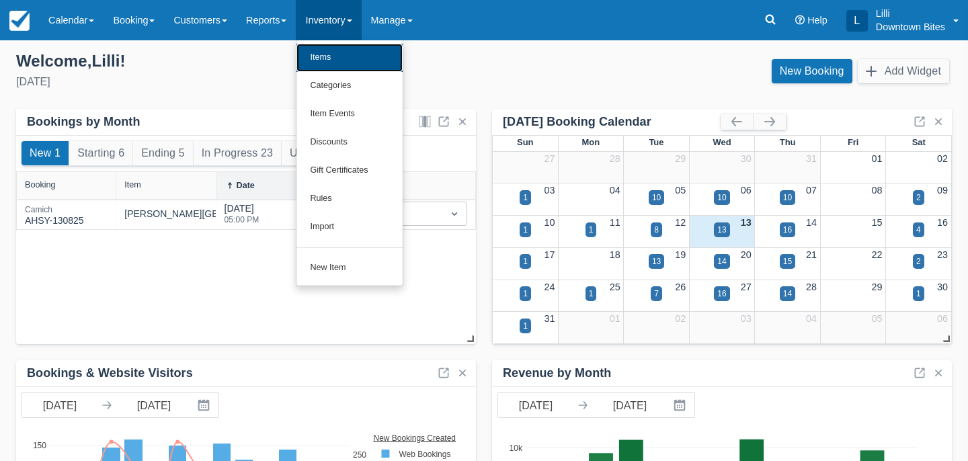
click at [347, 53] on link "Items" at bounding box center [349, 58] width 106 height 28
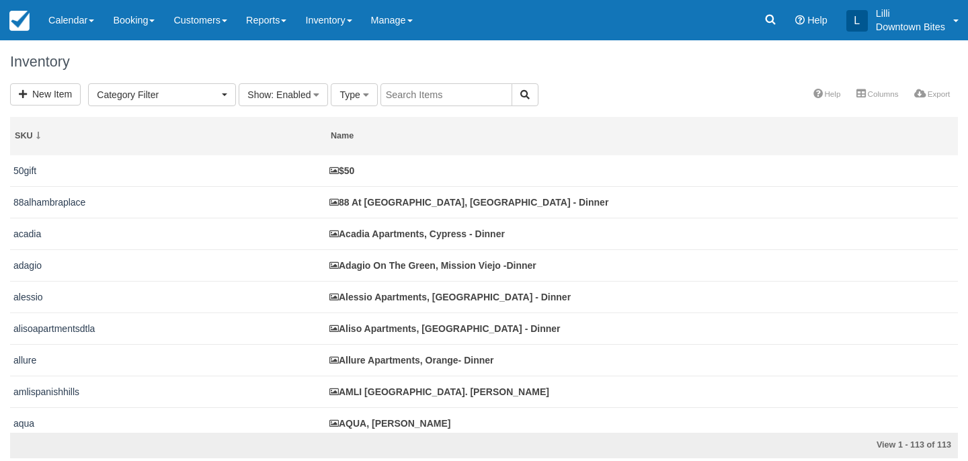
select select
click at [428, 97] on input "text" at bounding box center [446, 94] width 132 height 23
type input "casa del"
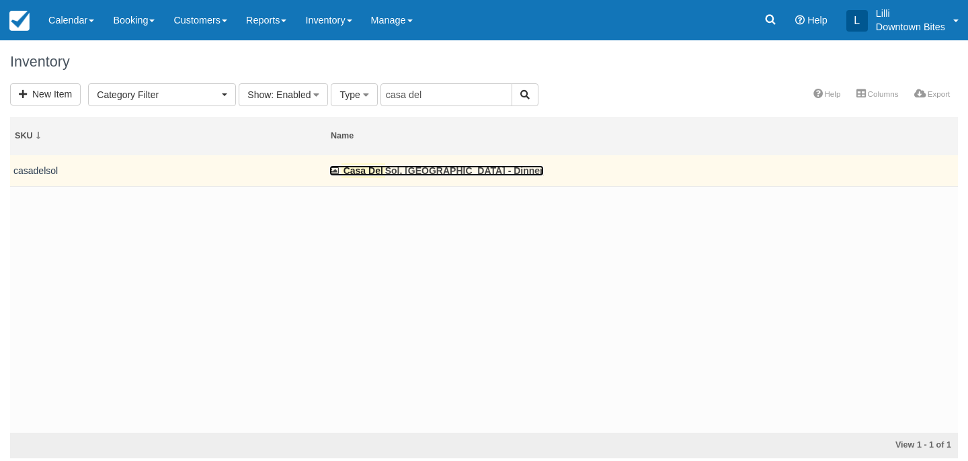
click at [406, 169] on link "Casa Del Sol, Huntington Beach - Dinner" at bounding box center [436, 170] width 214 height 11
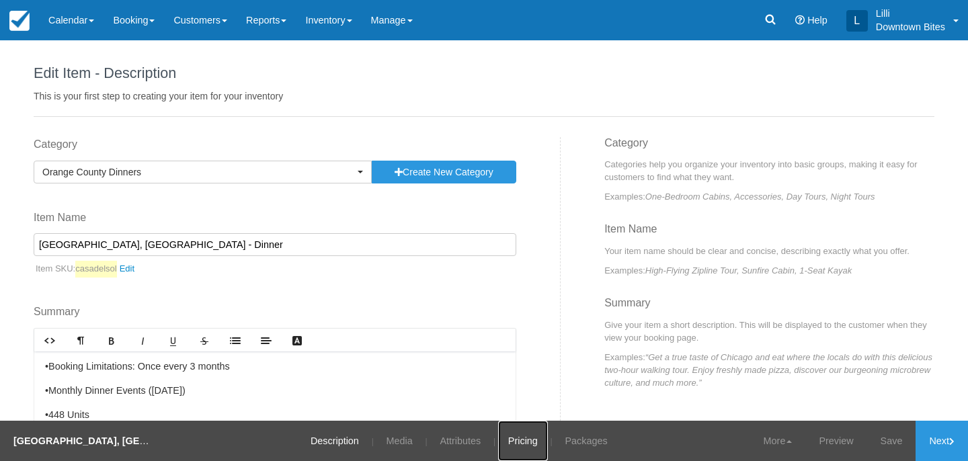
click at [520, 439] on link "Pricing" at bounding box center [523, 441] width 50 height 40
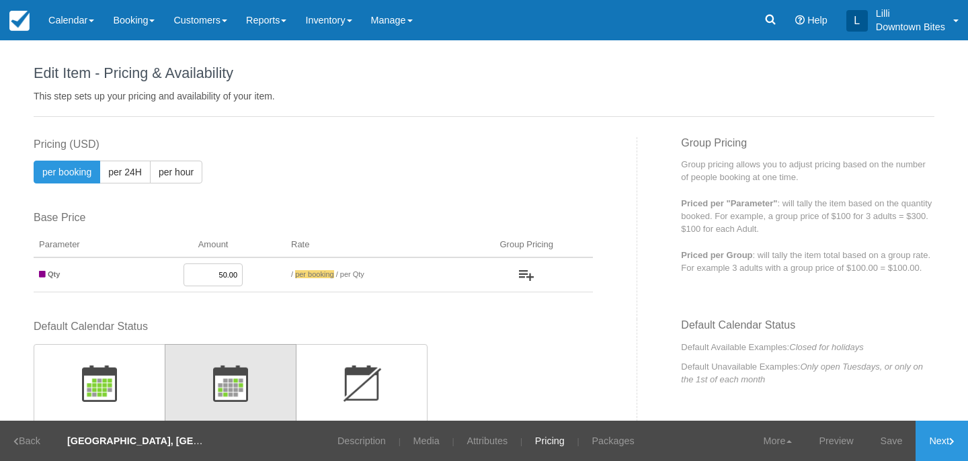
click at [226, 276] on input "50.00" at bounding box center [212, 274] width 59 height 23
type input "35.00"
click at [879, 444] on link "Save" at bounding box center [891, 441] width 49 height 40
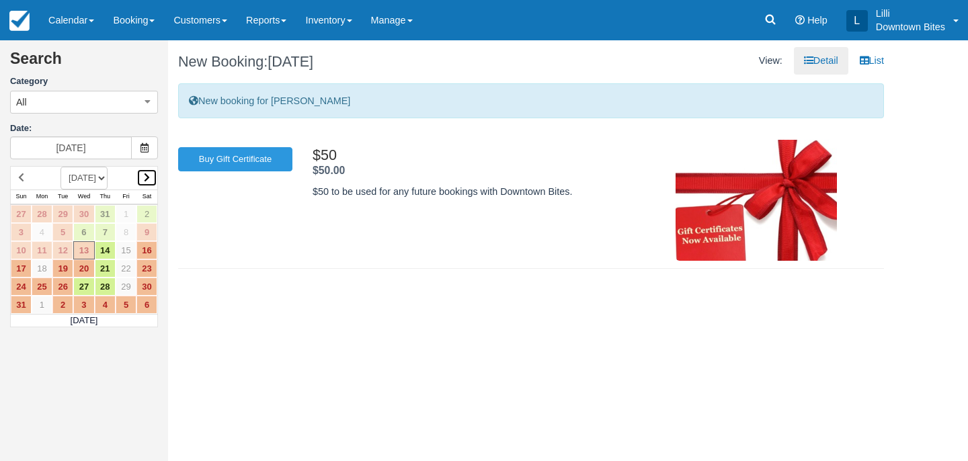
click at [144, 179] on icon at bounding box center [147, 177] width 6 height 9
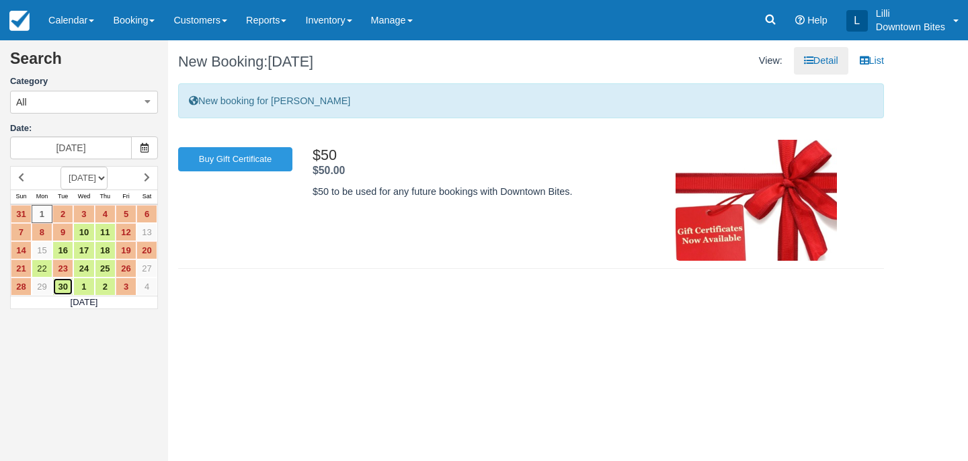
click at [61, 286] on link "30" at bounding box center [62, 287] width 21 height 18
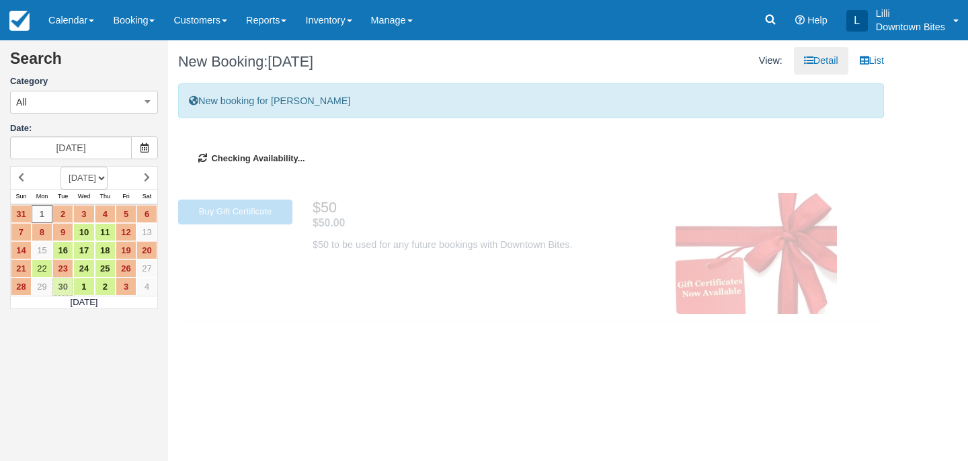
type input "[DATE]"
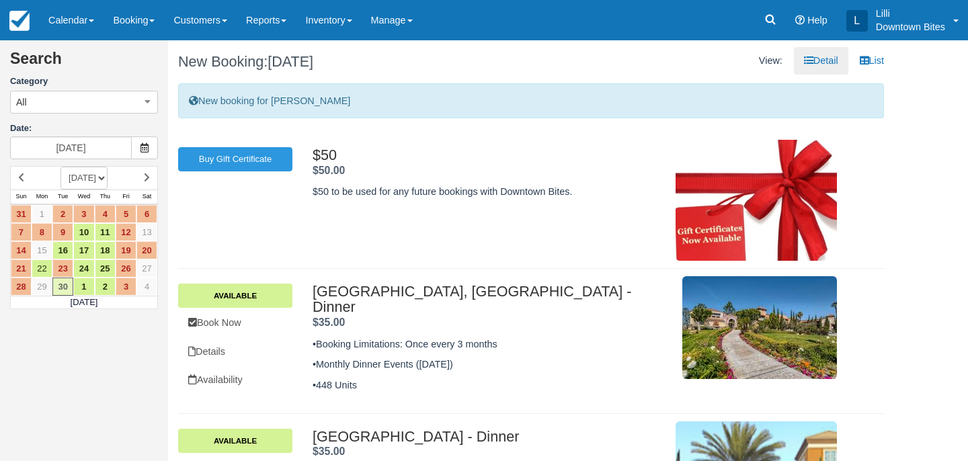
scroll to position [87, 0]
